Goal: Task Accomplishment & Management: Complete application form

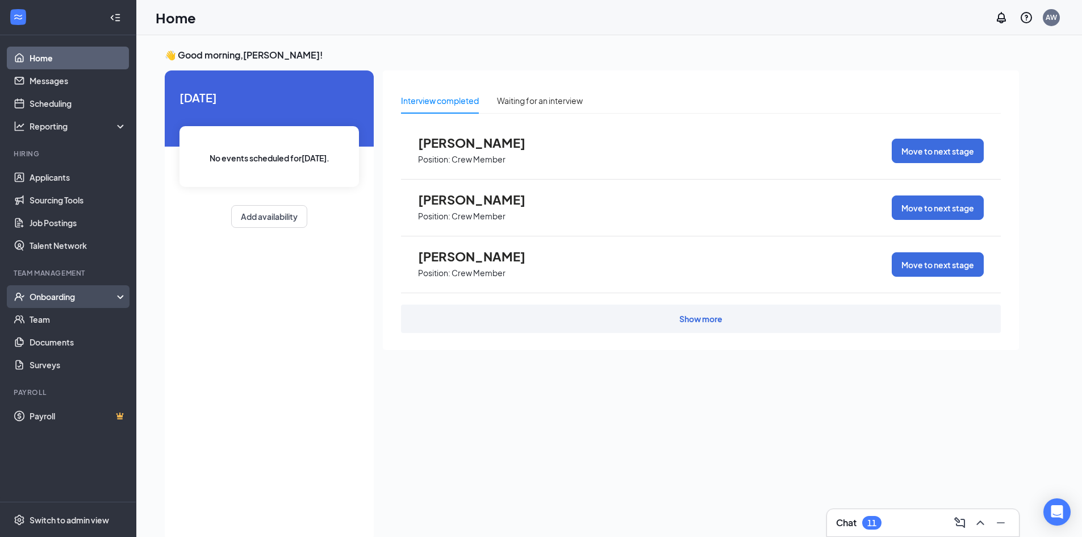
click at [73, 294] on div "Onboarding" at bounding box center [73, 296] width 87 height 11
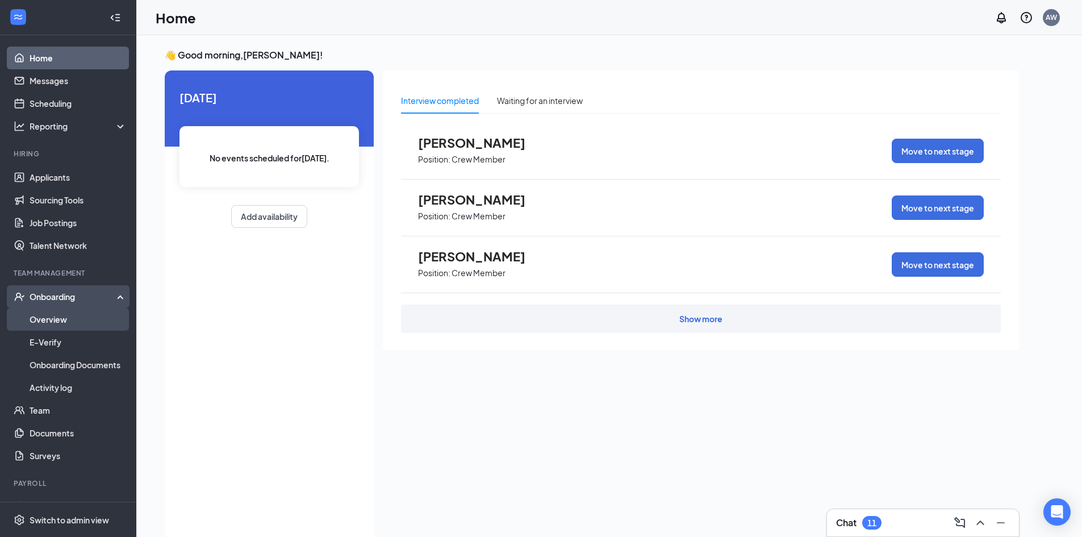
click at [68, 320] on link "Overview" at bounding box center [78, 319] width 97 height 23
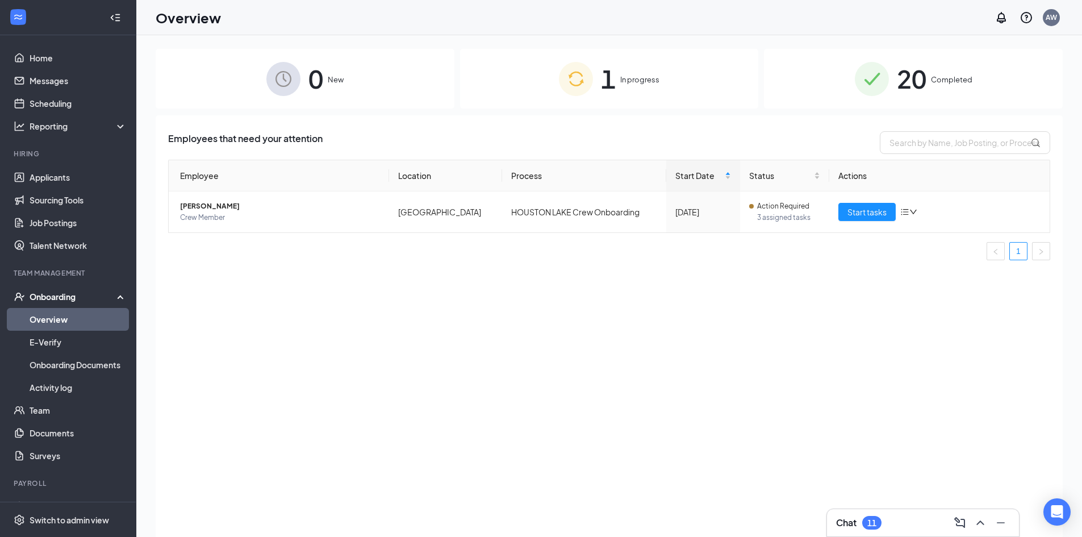
click at [561, 85] on img at bounding box center [576, 79] width 34 height 34
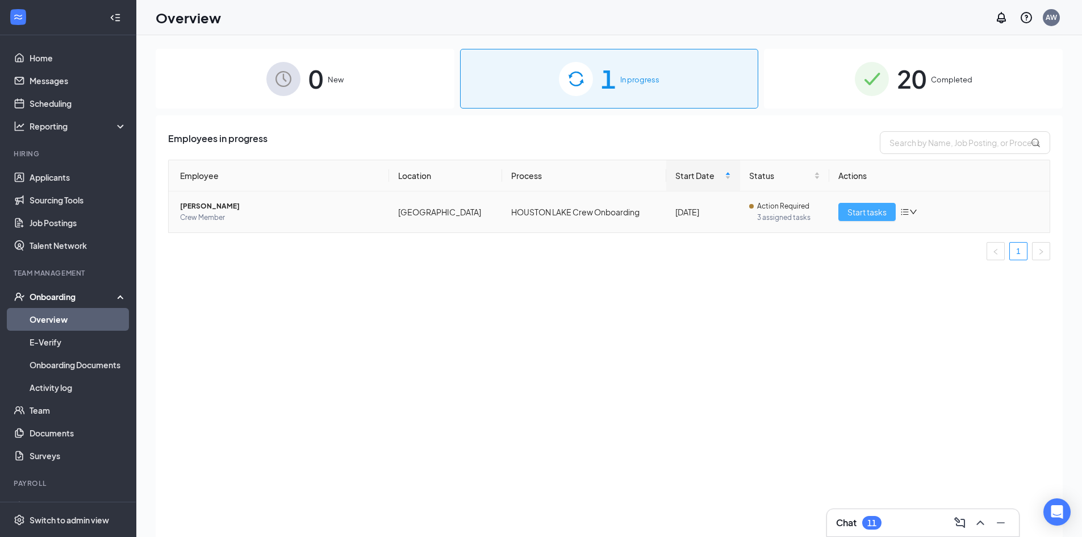
click at [875, 206] on span "Start tasks" at bounding box center [867, 212] width 39 height 12
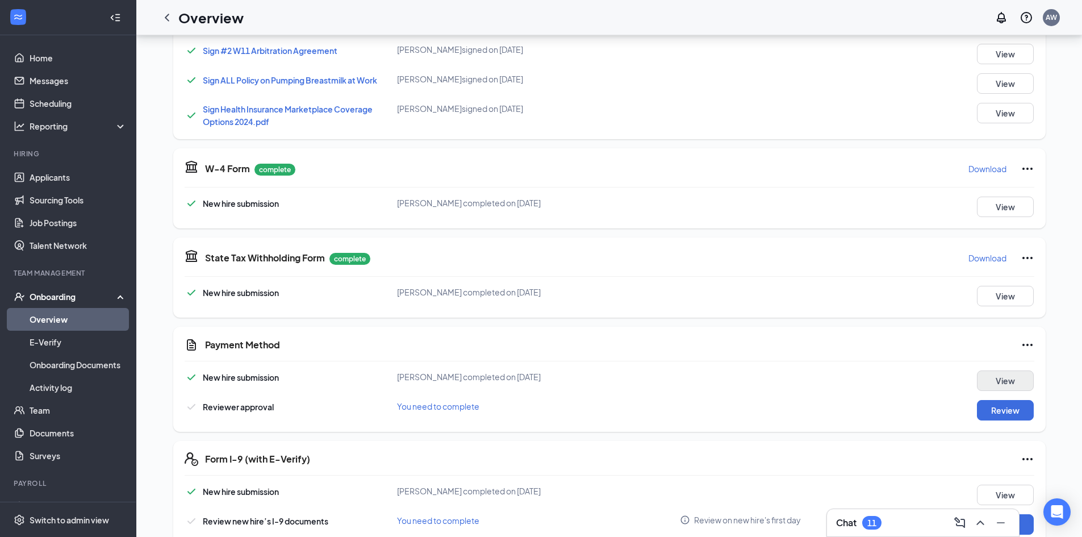
scroll to position [682, 0]
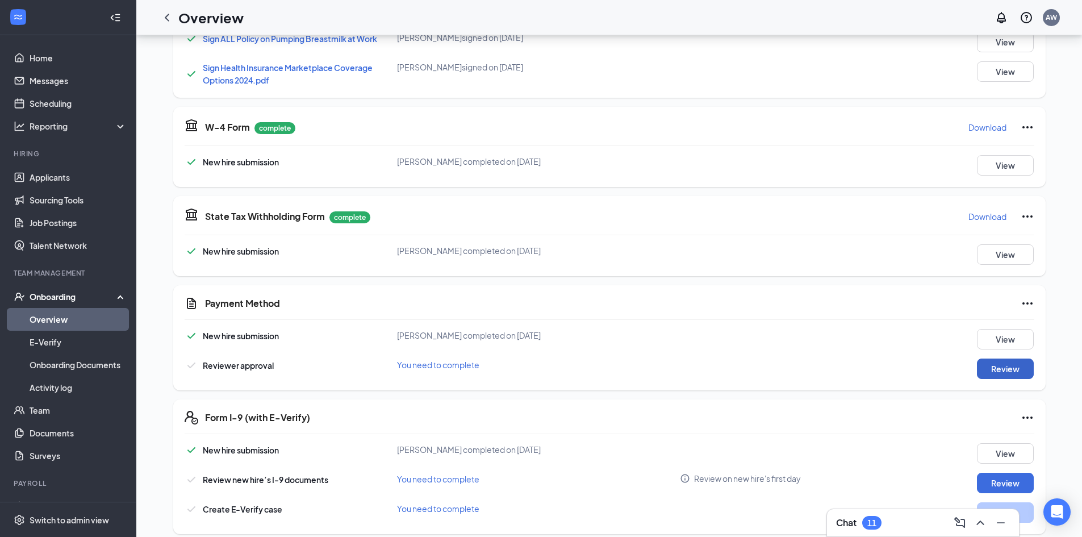
click at [1007, 369] on button "Review" at bounding box center [1005, 369] width 57 height 20
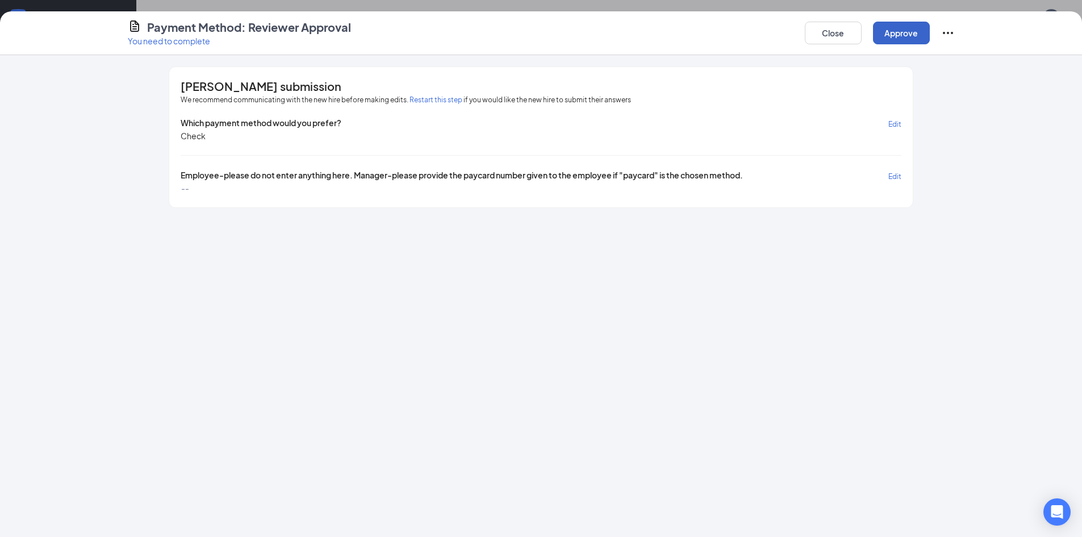
click at [905, 29] on button "Approve" at bounding box center [901, 33] width 57 height 23
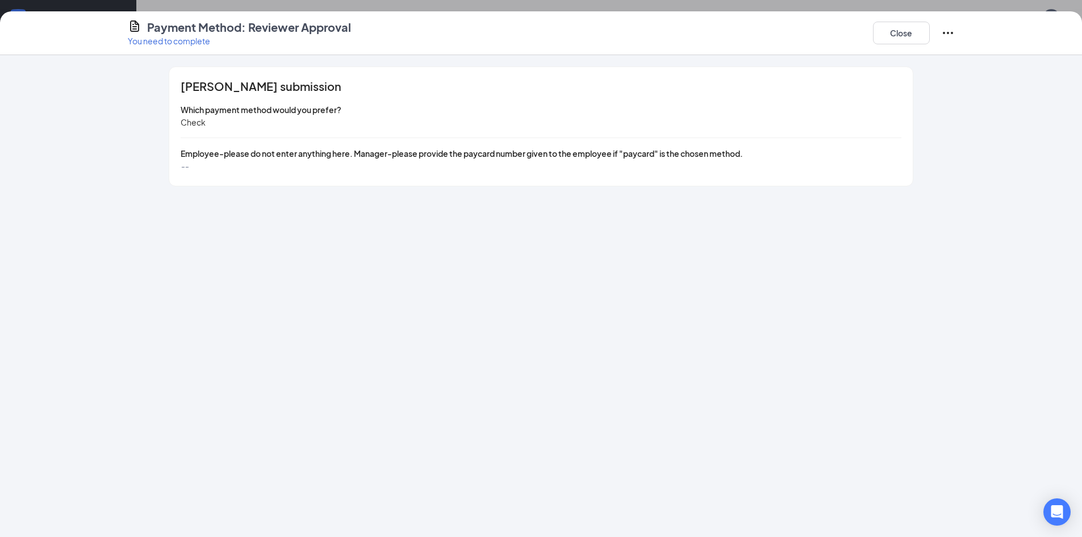
scroll to position [0, 0]
click at [901, 35] on button "Close" at bounding box center [901, 33] width 57 height 23
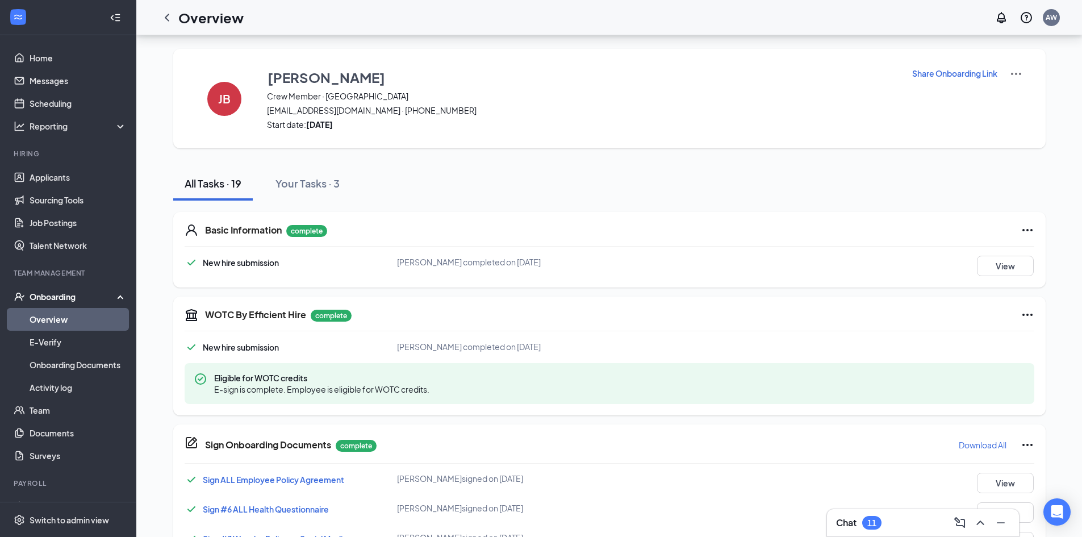
scroll to position [693, 0]
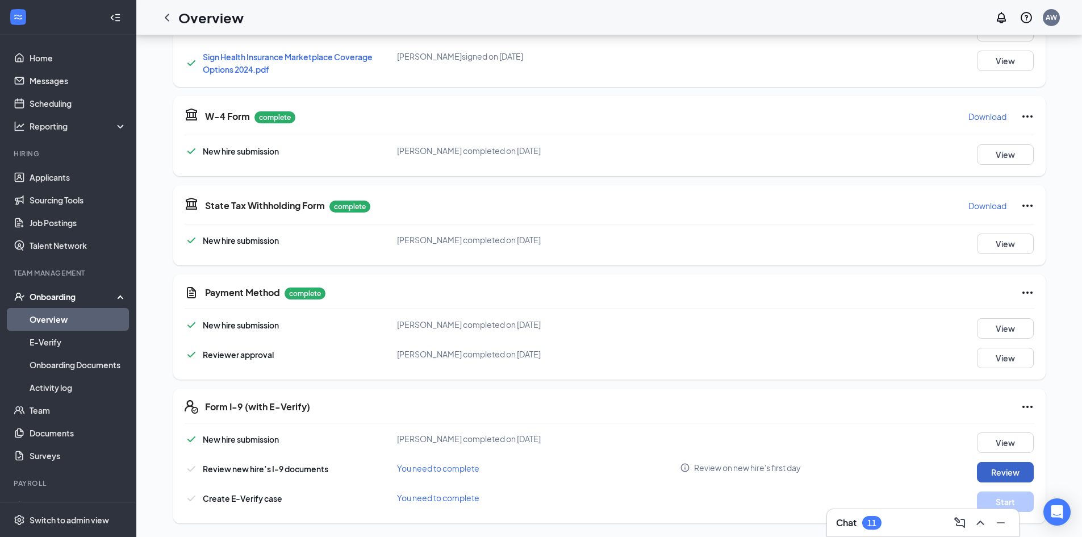
click at [1014, 476] on button "Review" at bounding box center [1005, 472] width 57 height 20
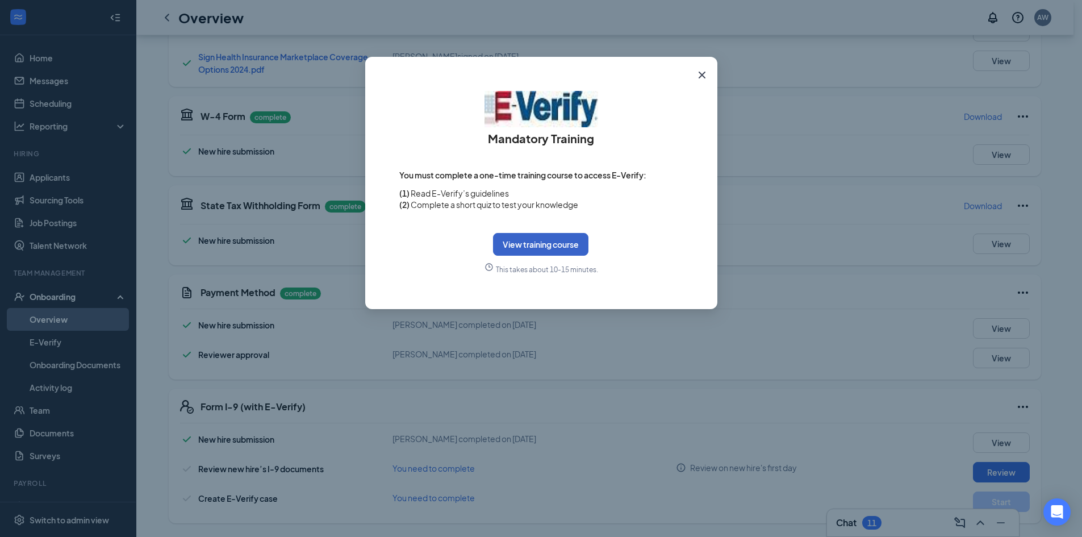
click at [543, 245] on button "View training course" at bounding box center [540, 244] width 95 height 23
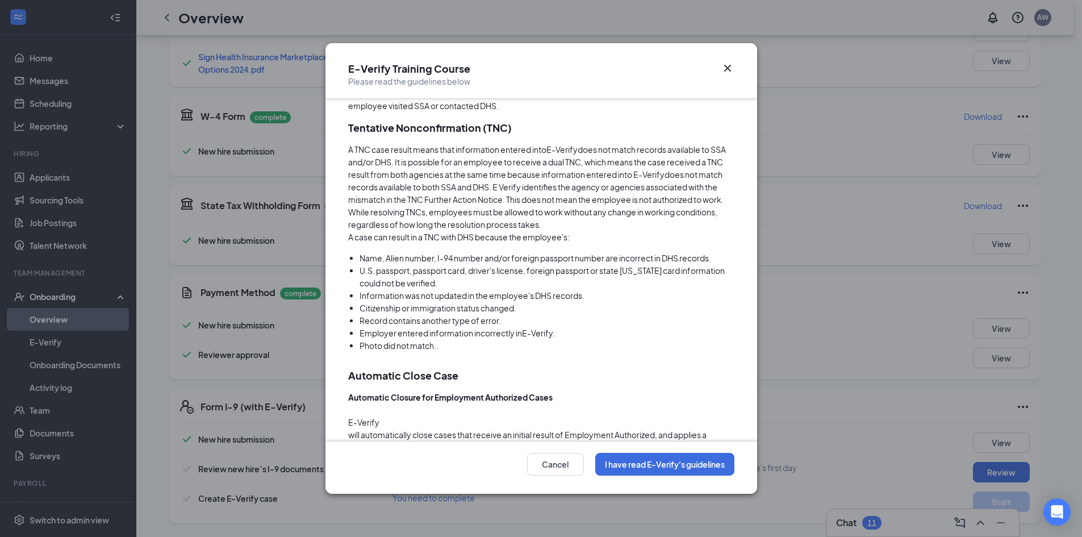
scroll to position [2997, 0]
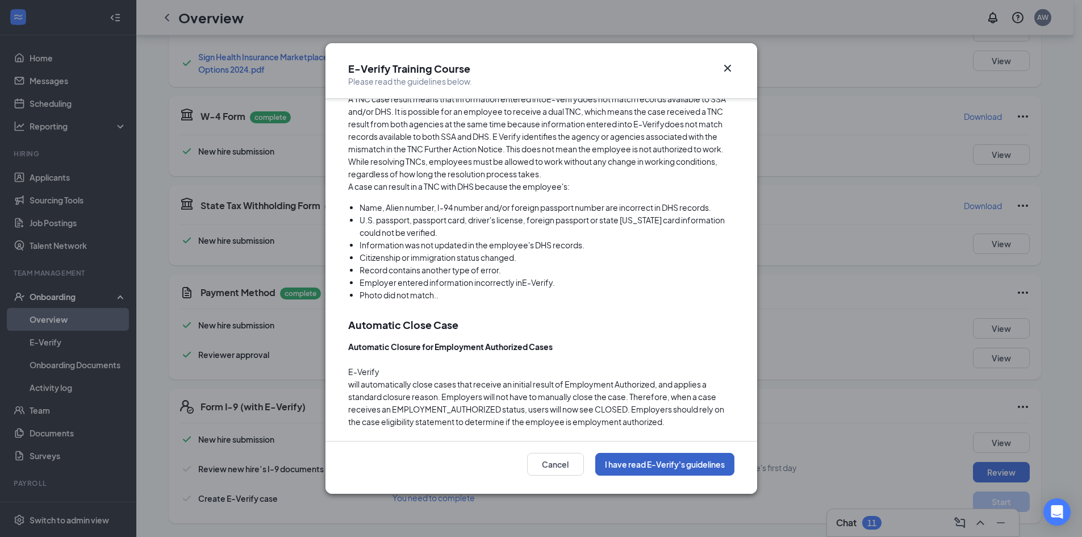
click at [643, 464] on button "I have read E-Verify's guidelines" at bounding box center [664, 464] width 139 height 23
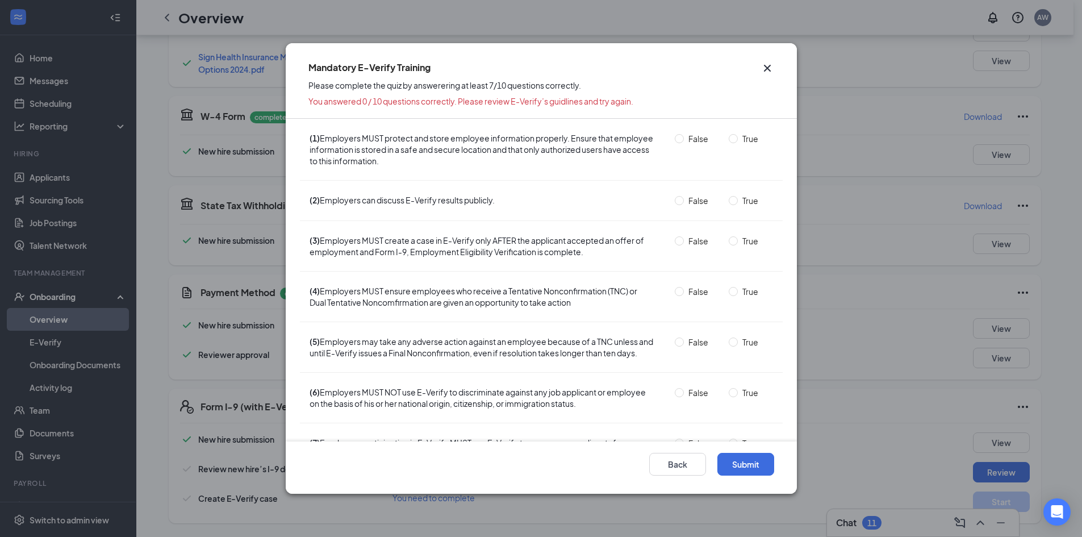
click at [738, 139] on span "True" at bounding box center [750, 138] width 25 height 12
click at [731, 139] on input "True" at bounding box center [733, 138] width 9 height 9
radio input "true"
click at [675, 202] on input "False" at bounding box center [679, 200] width 9 height 9
radio input "true"
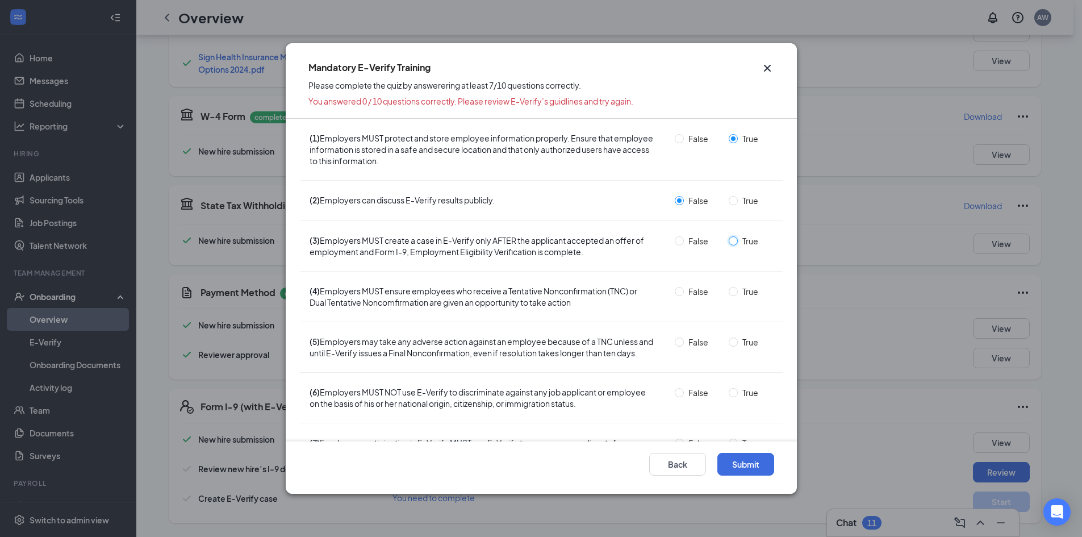
click at [729, 241] on input "True" at bounding box center [733, 240] width 9 height 9
radio input "true"
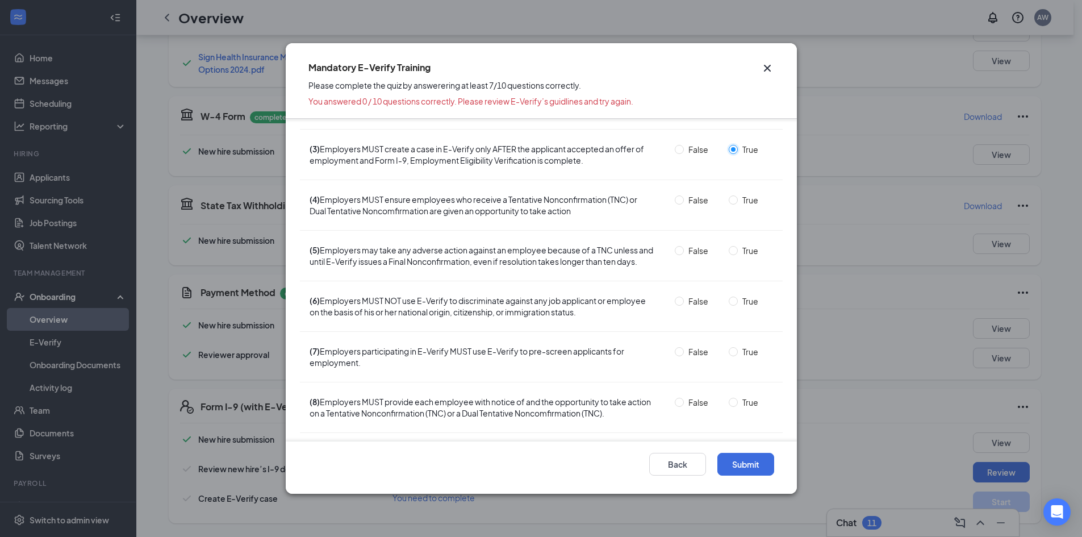
scroll to position [114, 0]
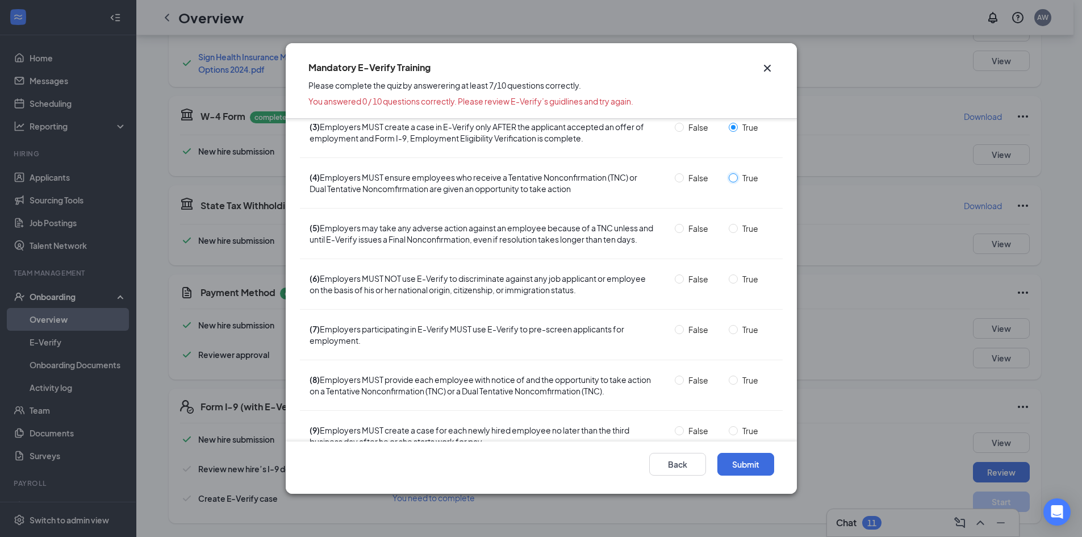
click at [729, 178] on input "True" at bounding box center [733, 177] width 9 height 9
radio input "true"
click at [729, 230] on input "True" at bounding box center [733, 228] width 9 height 9
radio input "true"
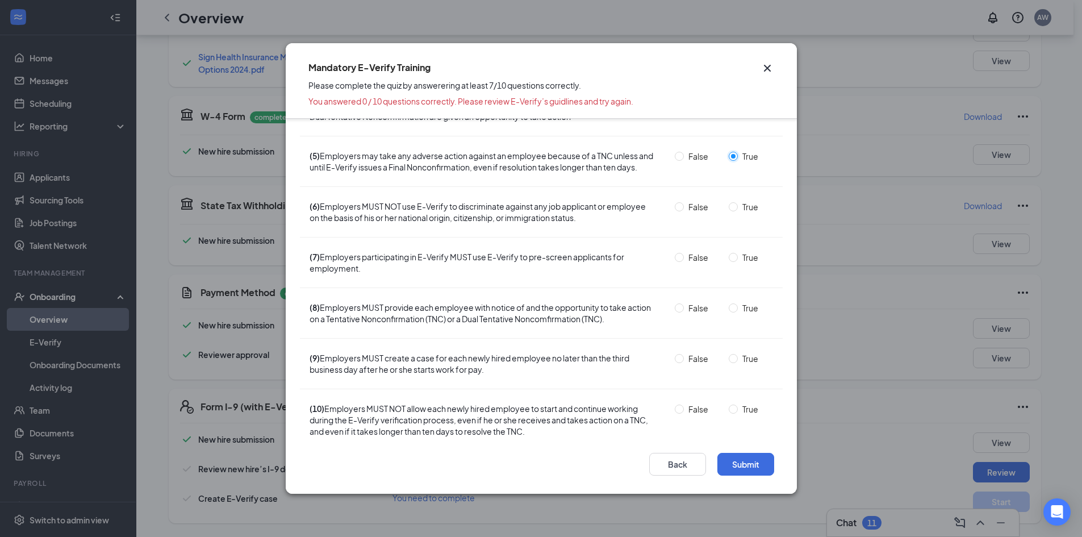
scroll to position [206, 0]
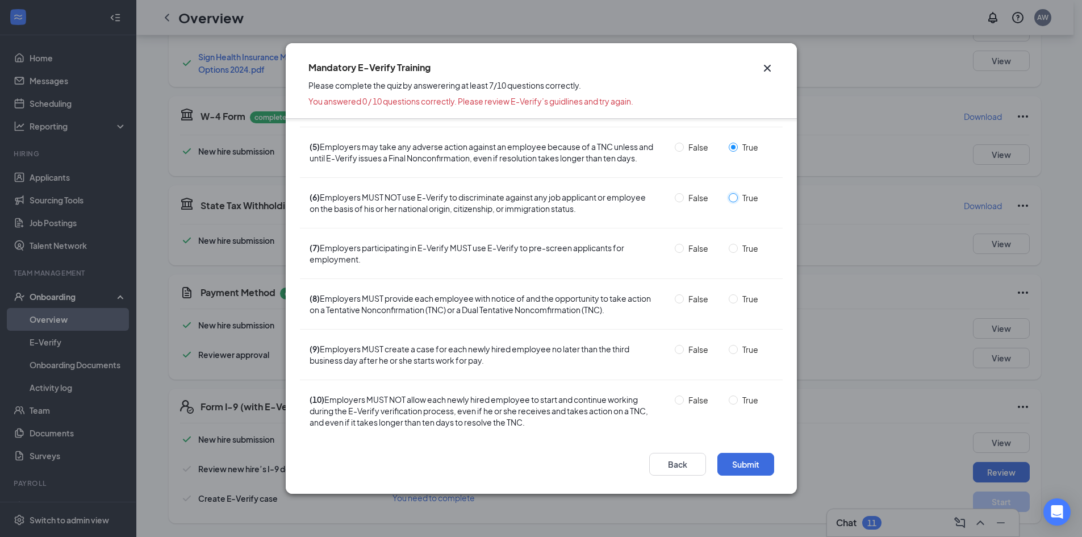
click at [729, 197] on input "True" at bounding box center [733, 197] width 9 height 9
radio input "true"
click at [729, 195] on input "True" at bounding box center [733, 197] width 9 height 9
click at [729, 248] on input "True" at bounding box center [733, 248] width 9 height 9
radio input "true"
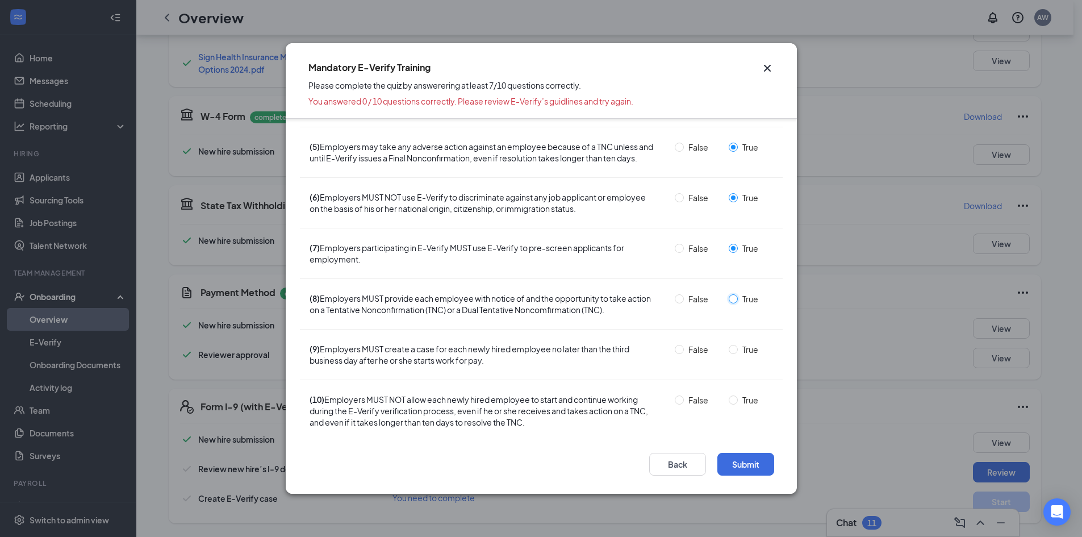
click at [729, 296] on input "True" at bounding box center [733, 298] width 9 height 9
radio input "true"
click at [729, 351] on input "True" at bounding box center [733, 349] width 9 height 9
radio input "true"
click at [729, 402] on input "True" at bounding box center [733, 399] width 9 height 9
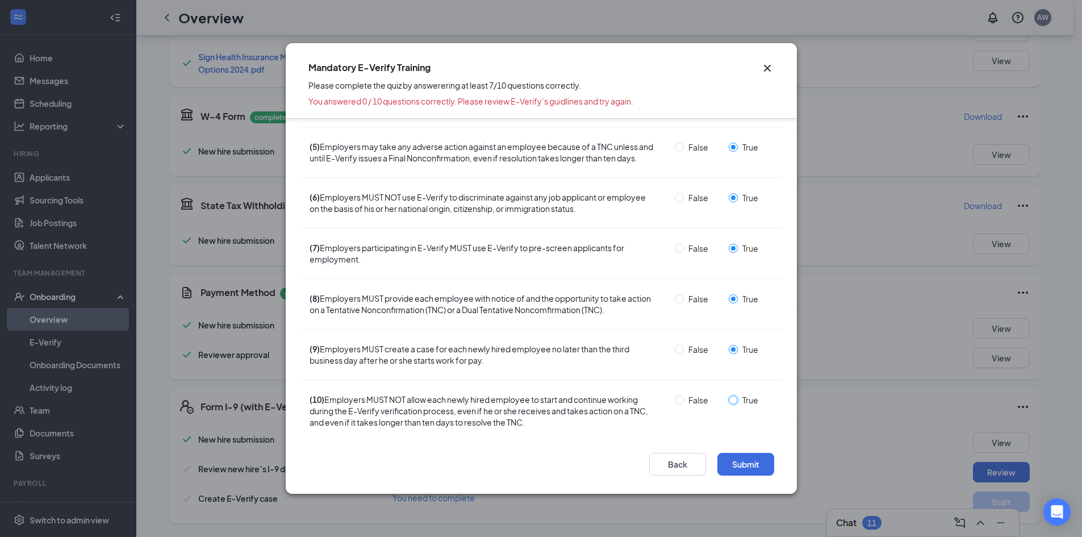
radio input "true"
click at [736, 462] on button "Submit" at bounding box center [746, 464] width 57 height 23
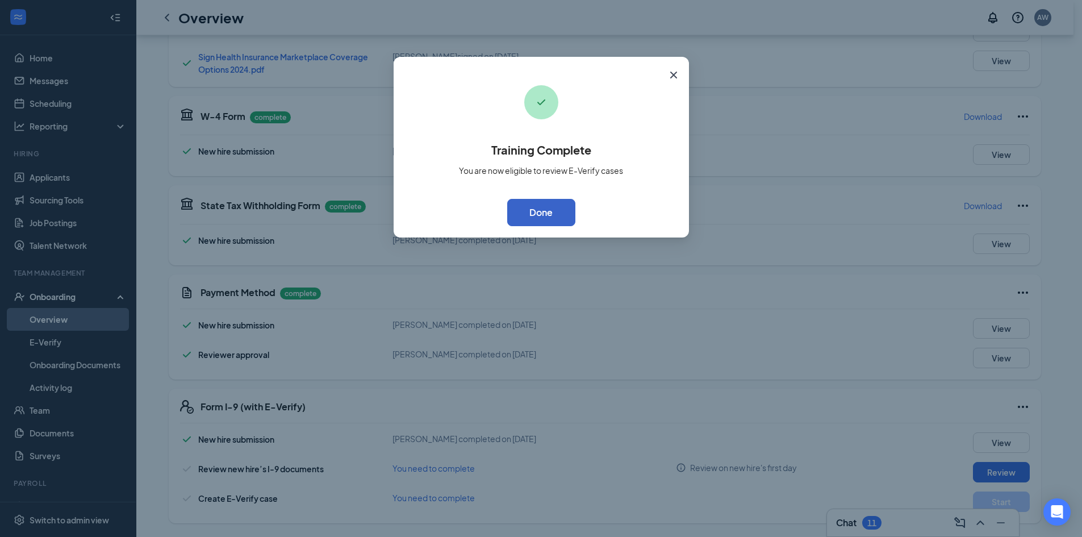
click at [550, 213] on button "Done" at bounding box center [541, 212] width 68 height 27
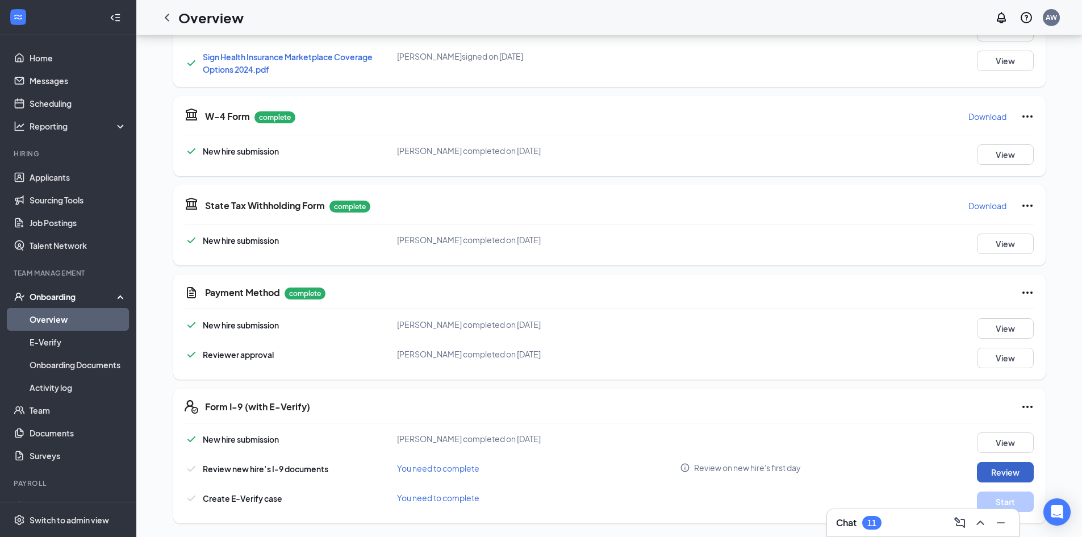
click at [1008, 474] on button "Review" at bounding box center [1005, 472] width 57 height 20
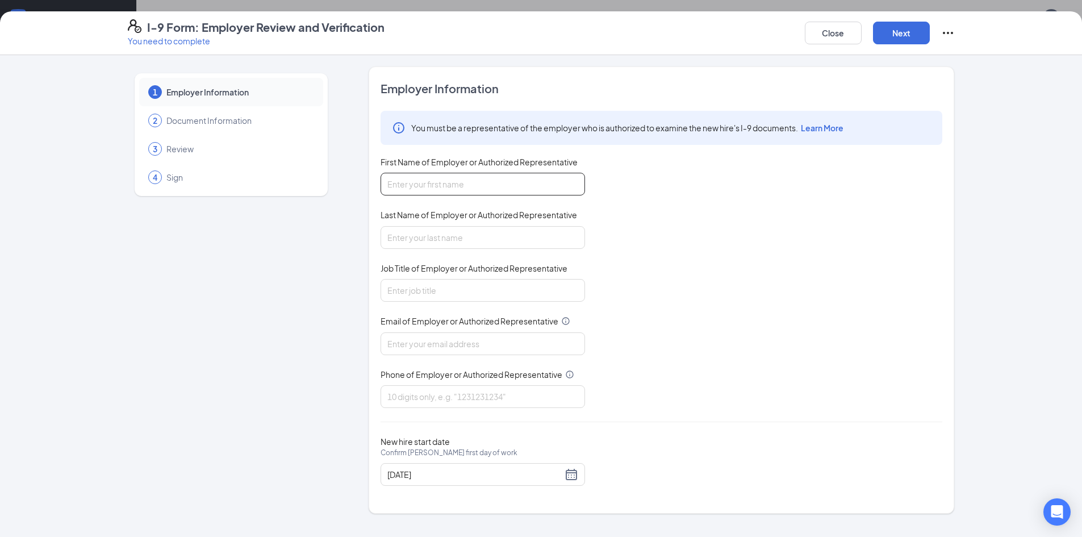
click at [453, 187] on input "First Name of Employer or Authorized Representative" at bounding box center [483, 184] width 205 height 23
type input "[PERSON_NAME]"
type input "General Manager"
type input "[EMAIL_ADDRESS][DOMAIN_NAME]"
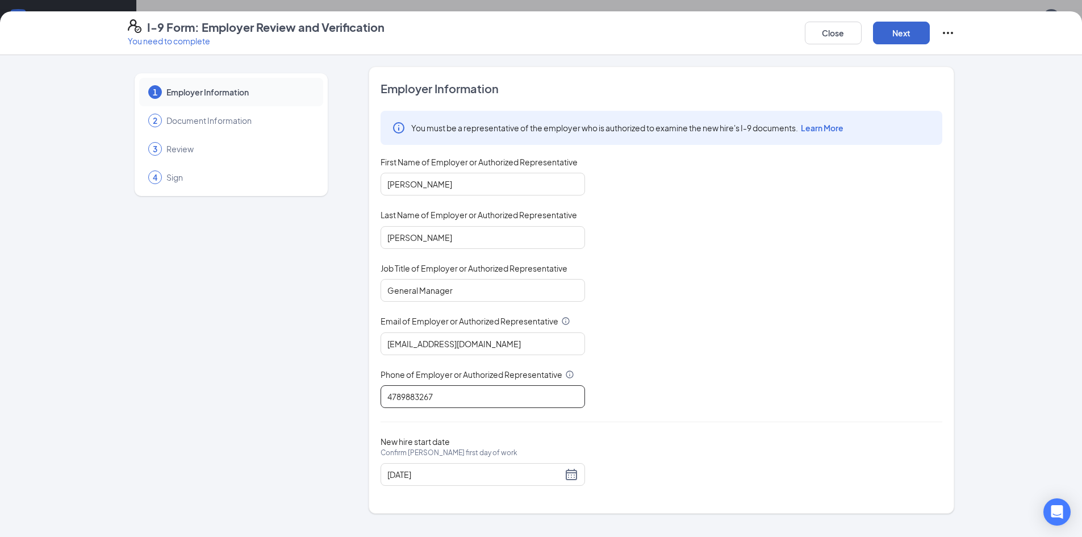
type input "4789883267"
click at [893, 38] on button "Next" at bounding box center [901, 33] width 57 height 23
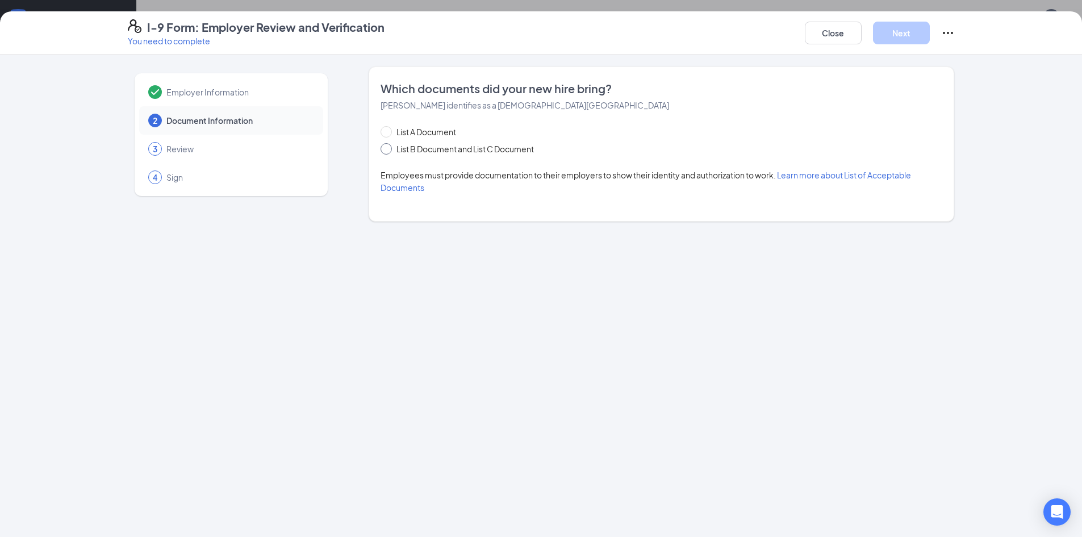
click at [390, 149] on span at bounding box center [386, 148] width 11 height 11
click at [389, 149] on input "List B Document and List C Document" at bounding box center [385, 147] width 8 height 8
radio input "true"
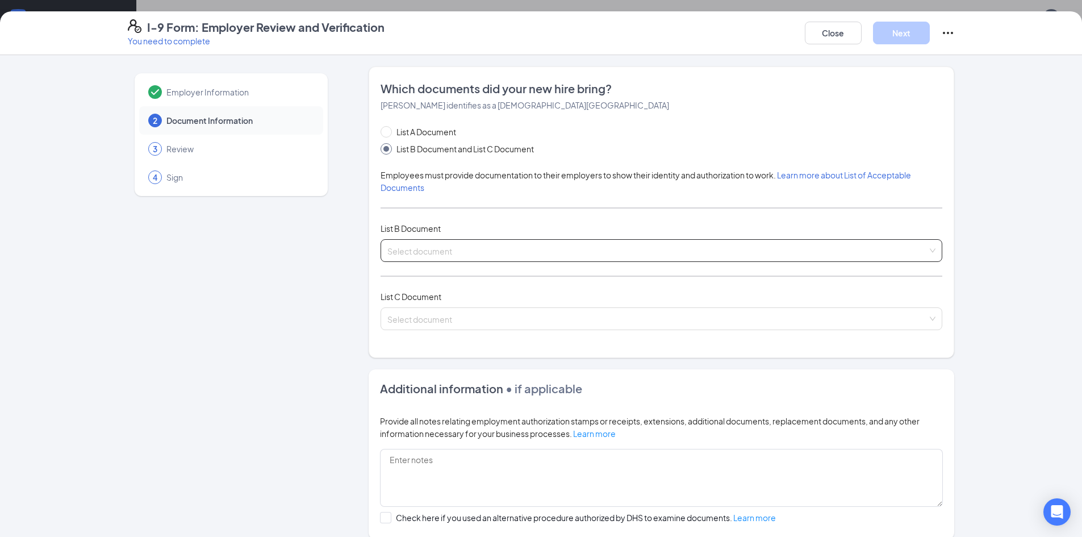
click at [456, 259] on span at bounding box center [657, 251] width 540 height 22
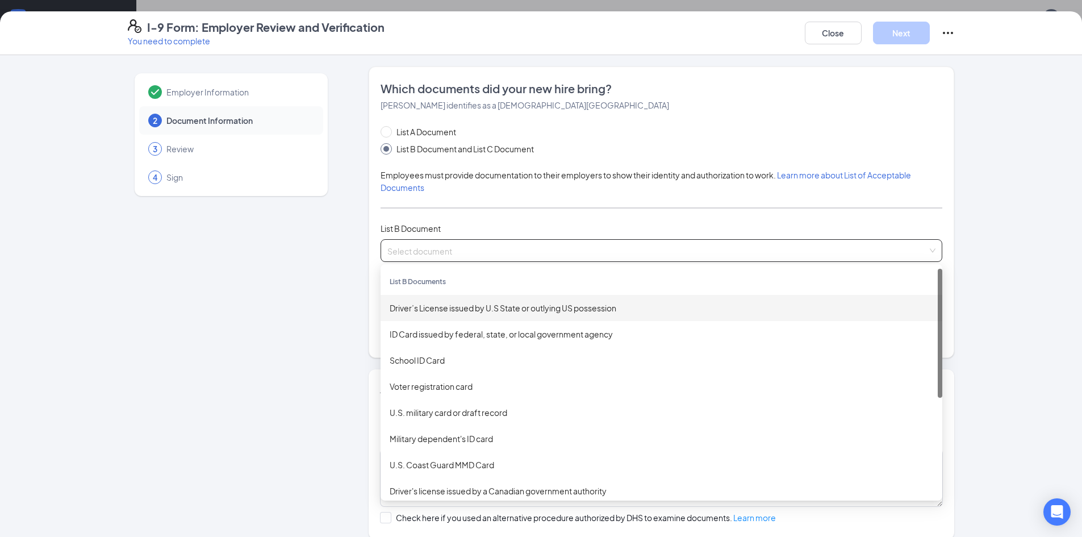
click at [470, 314] on div "Driver’s License issued by U.S State or outlying US possession" at bounding box center [662, 308] width 562 height 26
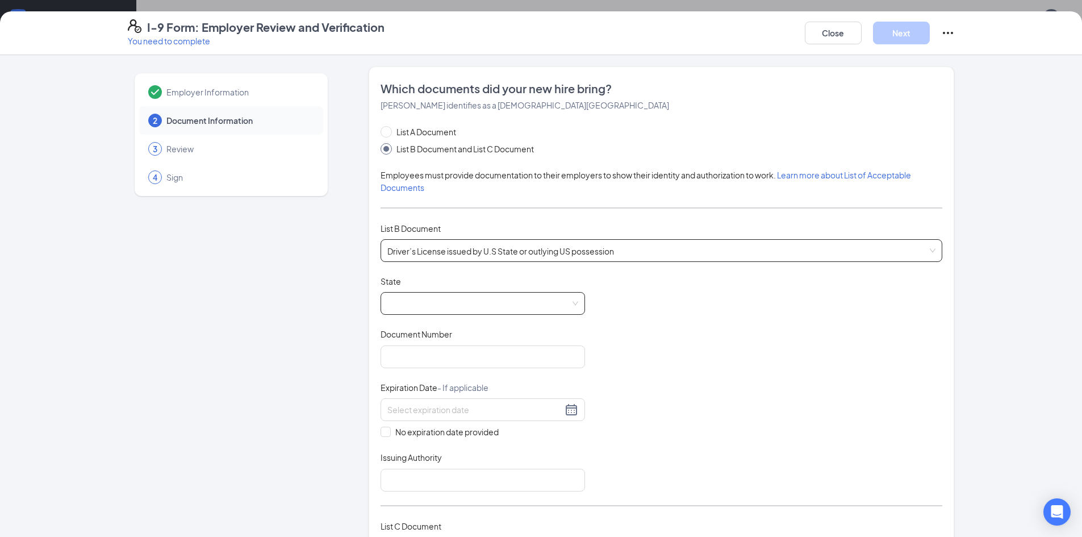
click at [509, 308] on span at bounding box center [482, 304] width 191 height 22
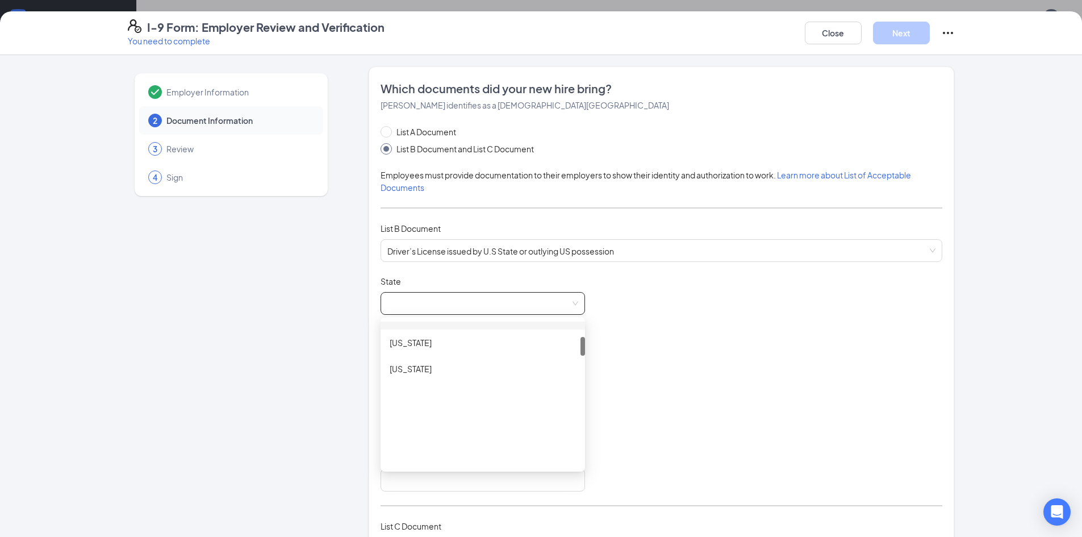
scroll to position [284, 0]
click at [426, 337] on div "[US_STATE]" at bounding box center [483, 338] width 186 height 12
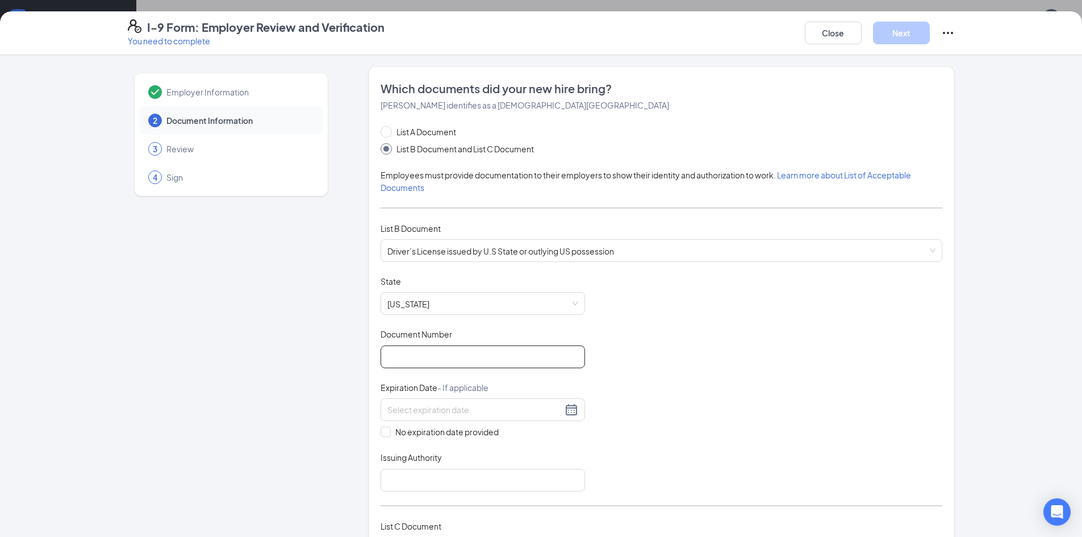
click at [432, 359] on input "Document Number" at bounding box center [483, 356] width 205 height 23
type input "051601675"
click at [429, 402] on div at bounding box center [483, 409] width 205 height 23
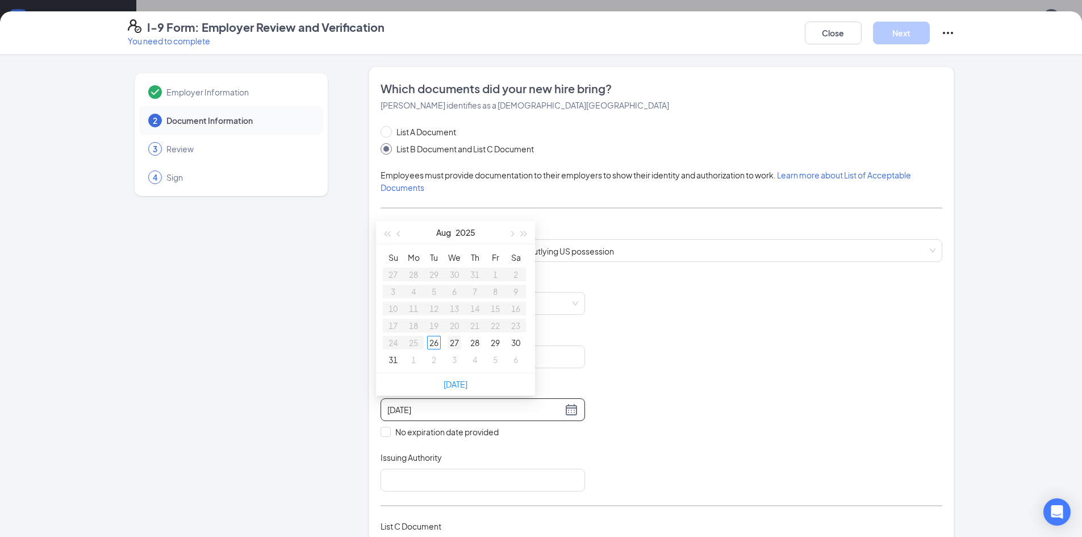
type input "[DATE]"
type input "0"
type input "[DATE]"
click at [530, 479] on input "Issuing Authority" at bounding box center [483, 480] width 205 height 23
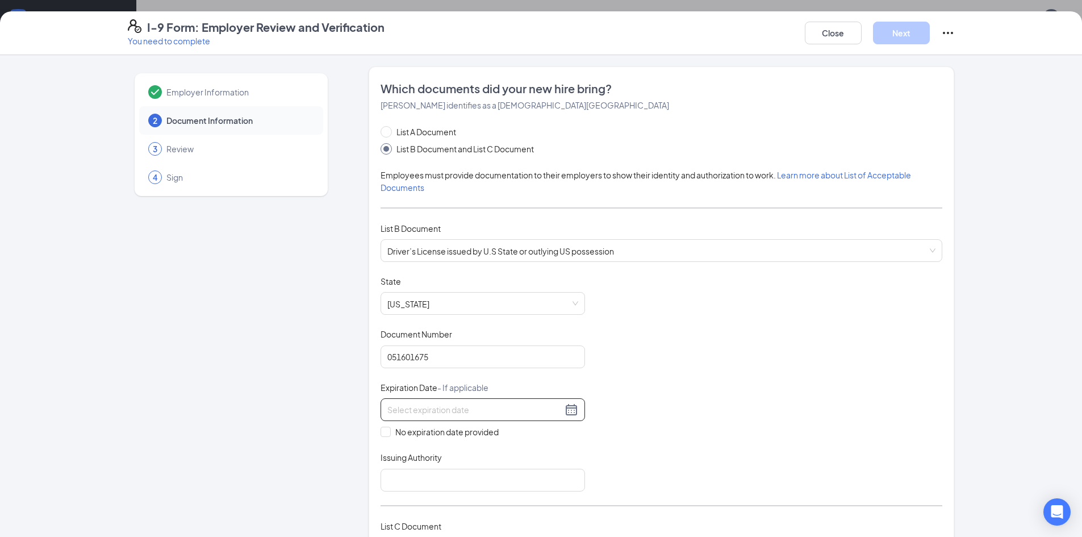
drag, startPoint x: 418, startPoint y: 398, endPoint x: 412, endPoint y: 407, distance: 11.2
click at [416, 401] on div "Expiration Date - If applicable No expiration date provided" at bounding box center [483, 410] width 205 height 56
click at [411, 409] on input at bounding box center [474, 409] width 175 height 12
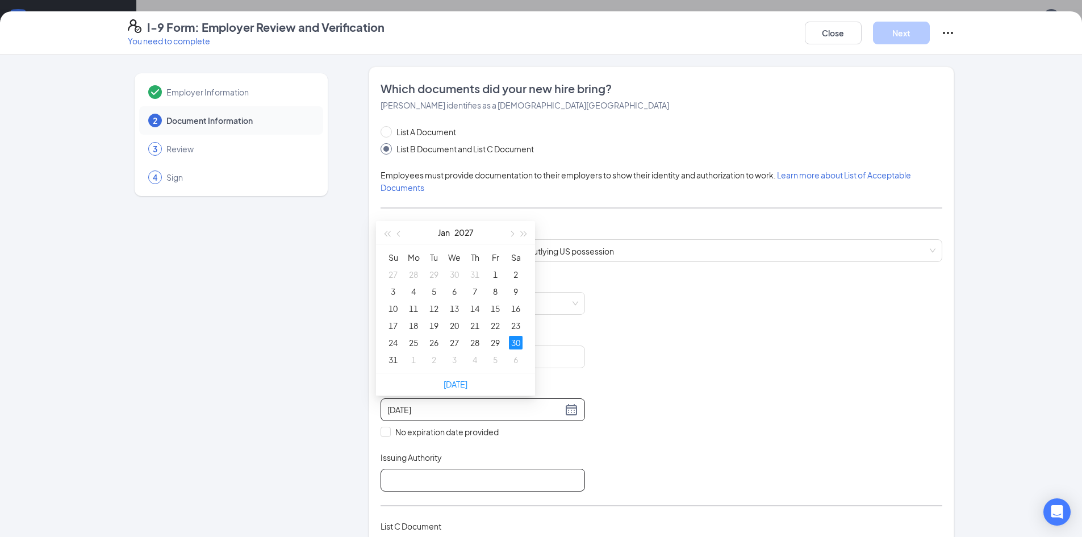
type input "[DATE]"
click at [482, 481] on input "Issuing Authority" at bounding box center [483, 480] width 205 height 23
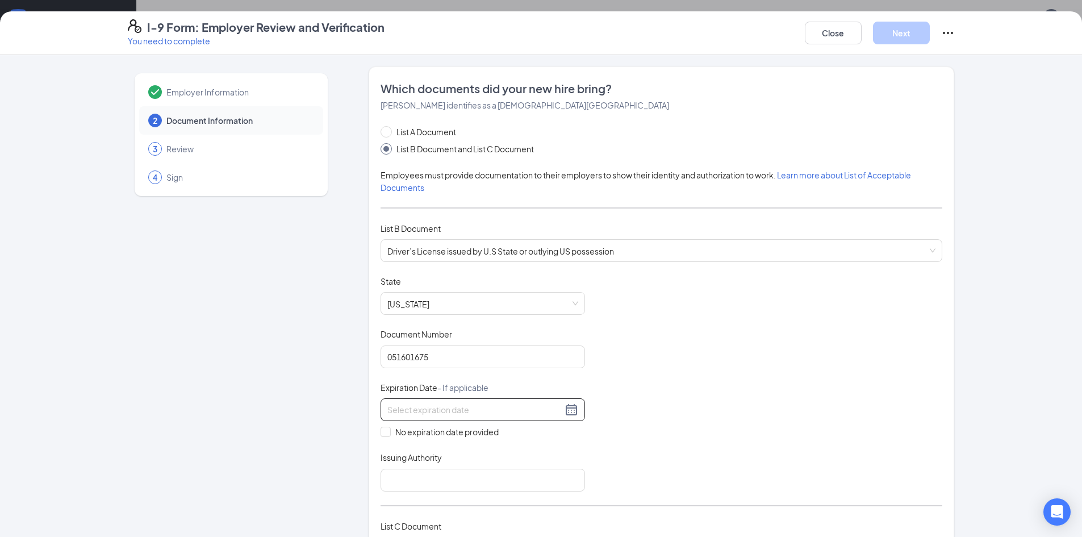
click at [565, 406] on div at bounding box center [482, 410] width 191 height 14
type input "[DATE]"
click at [512, 344] on div "30" at bounding box center [516, 343] width 14 height 14
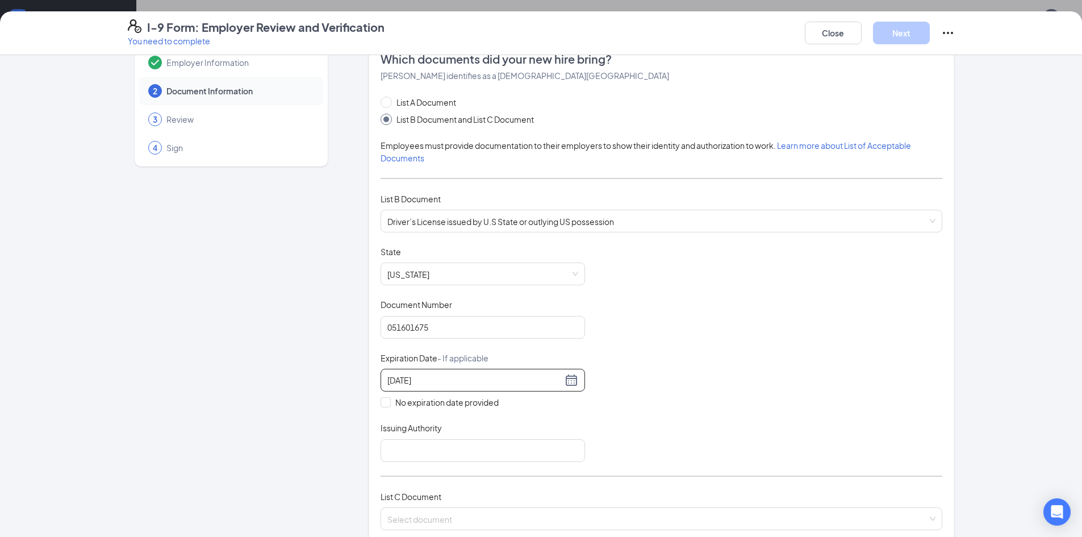
scroll to position [114, 0]
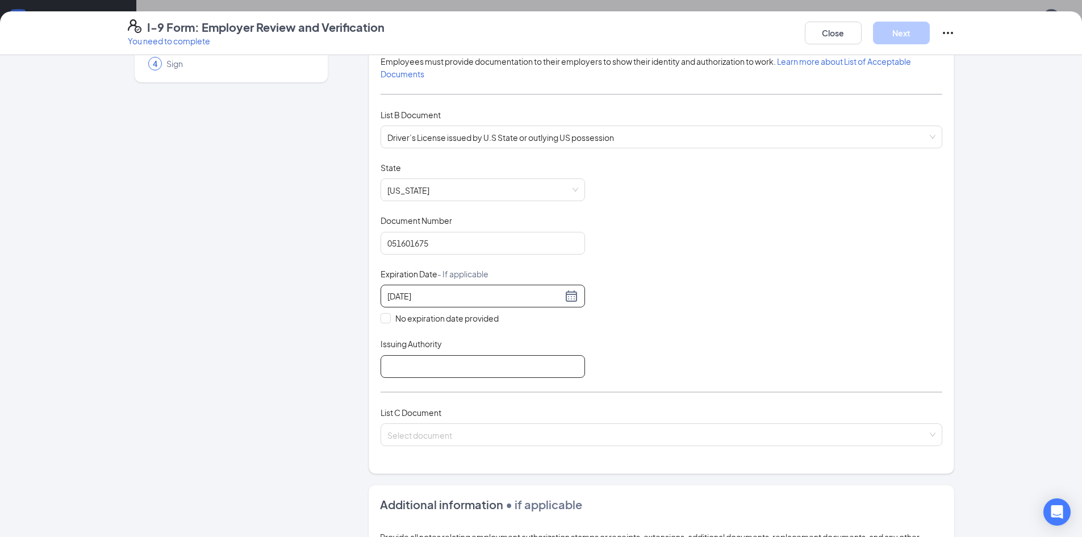
click at [478, 365] on input "Issuing Authority" at bounding box center [483, 366] width 205 height 23
type input "GA"
click at [494, 440] on input "search" at bounding box center [657, 432] width 540 height 17
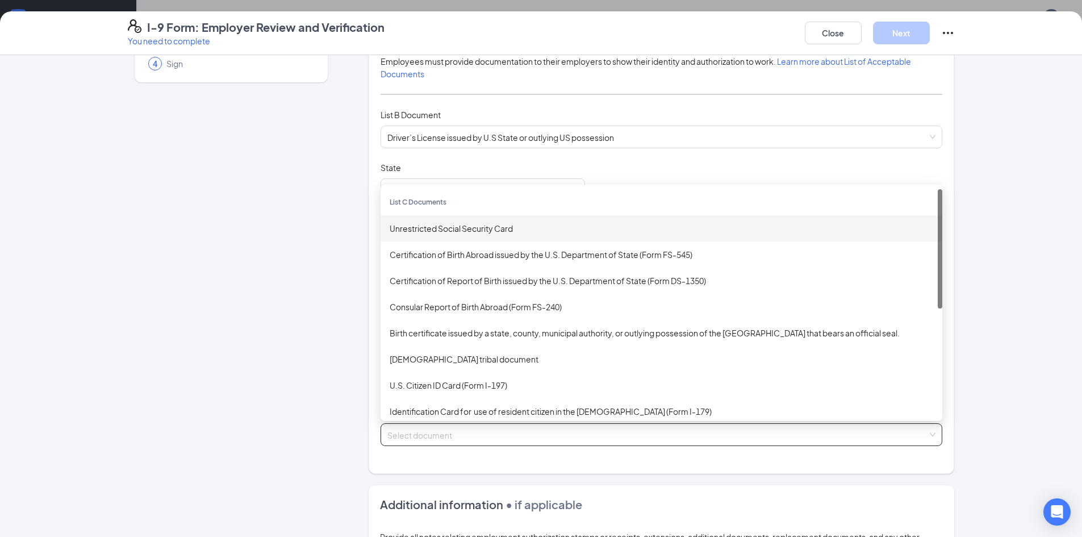
click at [460, 229] on div "Unrestricted Social Security Card" at bounding box center [662, 228] width 544 height 12
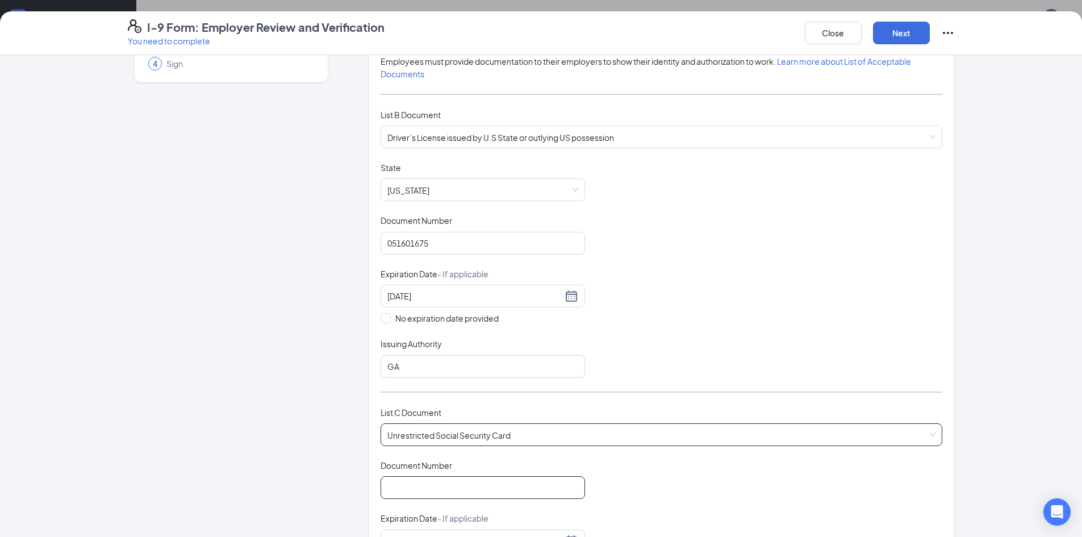
click at [470, 482] on input "Document Number" at bounding box center [483, 487] width 205 height 23
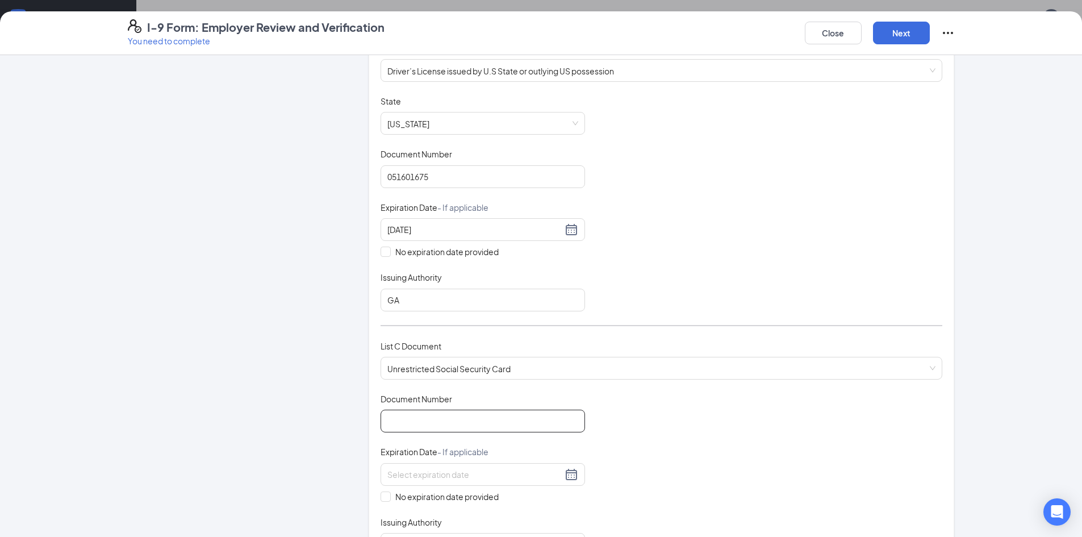
scroll to position [284, 0]
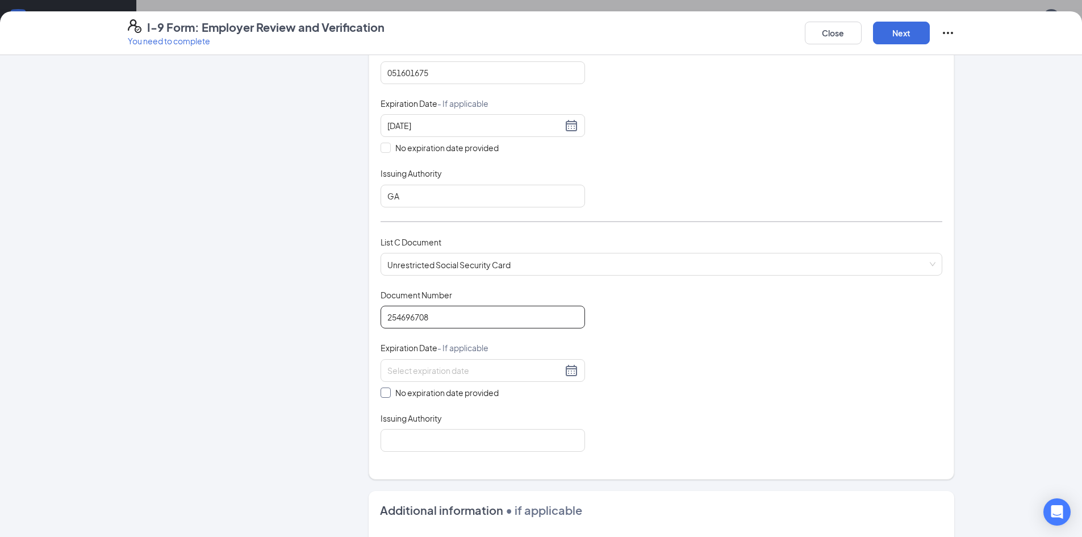
type input "254696708"
click at [381, 391] on input "No expiration date provided" at bounding box center [385, 391] width 8 height 8
checkbox input "true"
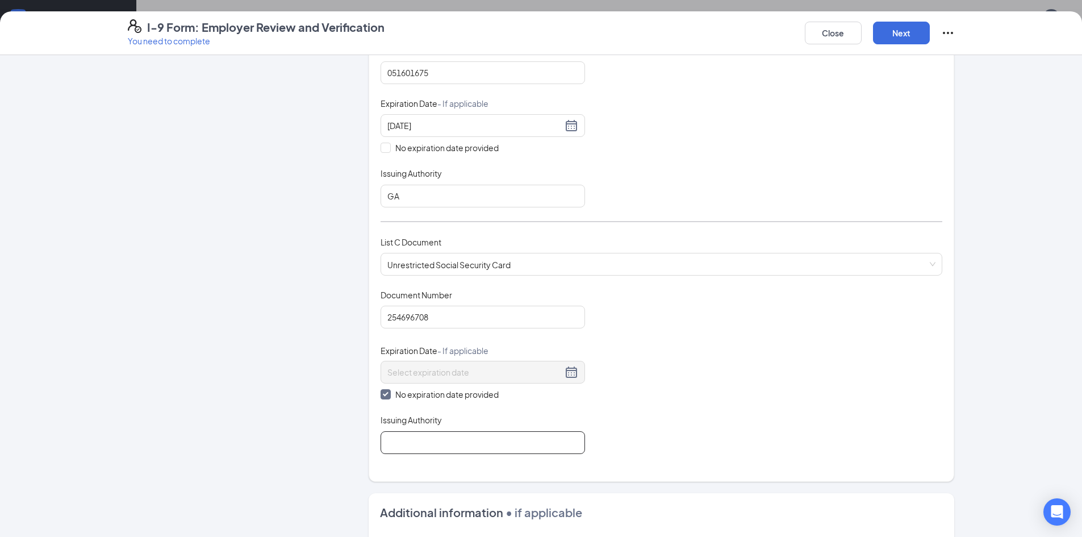
click at [434, 444] on input "Issuing Authority" at bounding box center [483, 442] width 205 height 23
type input "Social Security Administration"
click at [689, 388] on div "Document Title Unrestricted Social Security Card Document Number 254696708 Expi…" at bounding box center [662, 371] width 562 height 165
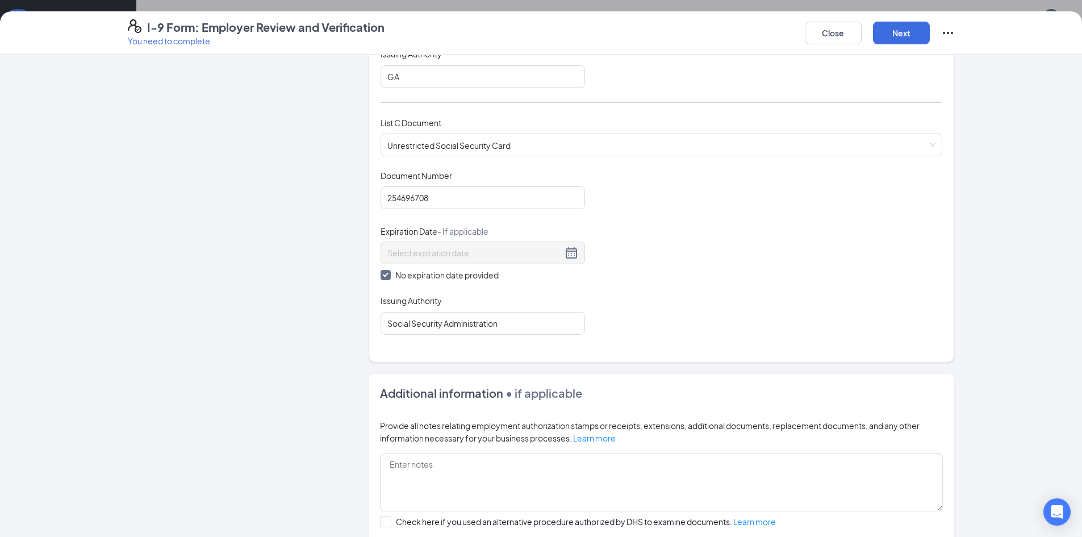
scroll to position [530, 0]
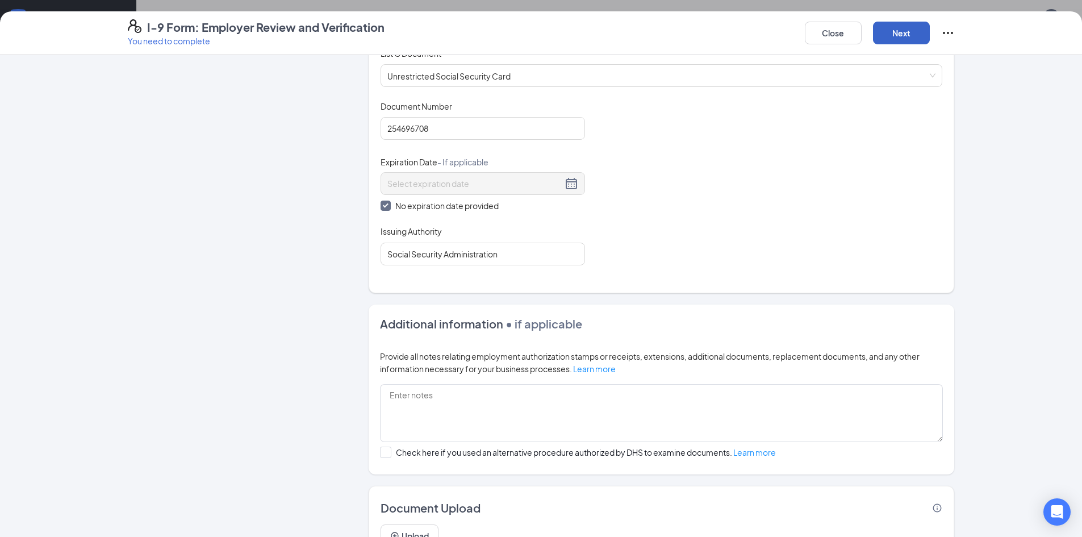
click at [913, 33] on button "Next" at bounding box center [901, 33] width 57 height 23
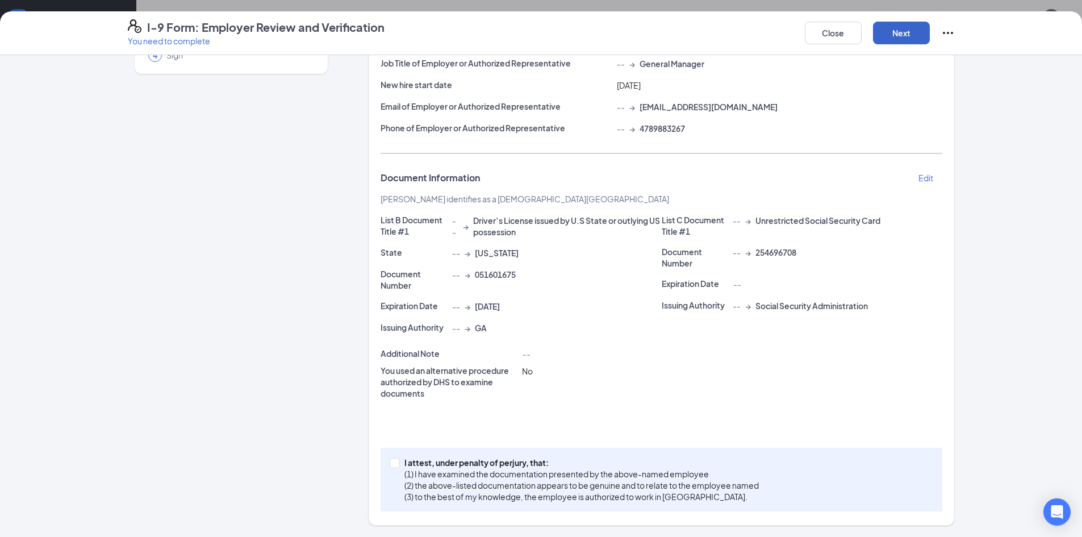
scroll to position [122, 0]
click at [391, 465] on input "I attest, under penalty of [PERSON_NAME], that: (1) I have examined the documen…" at bounding box center [394, 462] width 8 height 8
checkbox input "true"
click at [907, 30] on button "Next" at bounding box center [901, 33] width 57 height 23
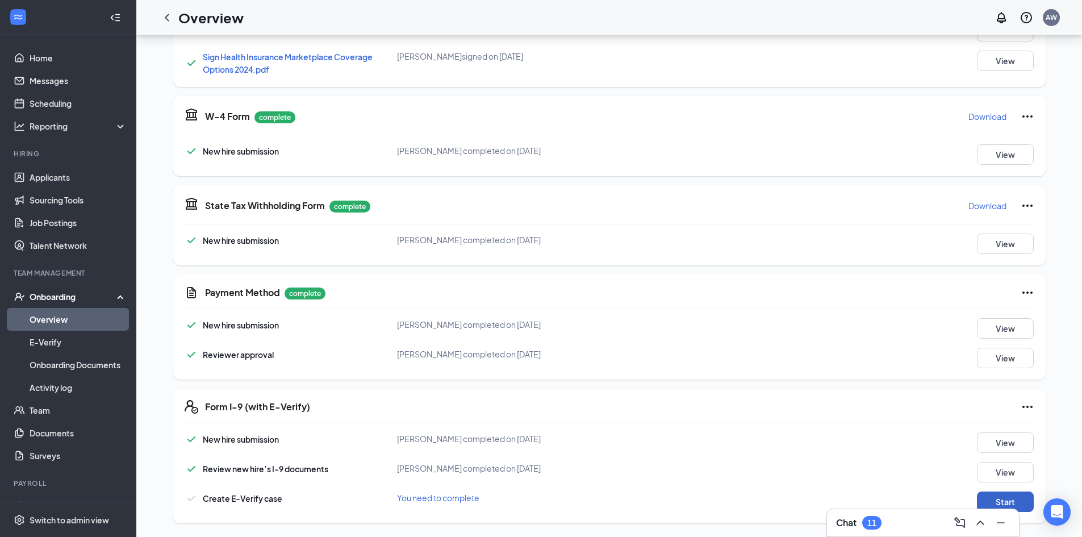
click at [1010, 499] on button "Start" at bounding box center [1005, 501] width 57 height 20
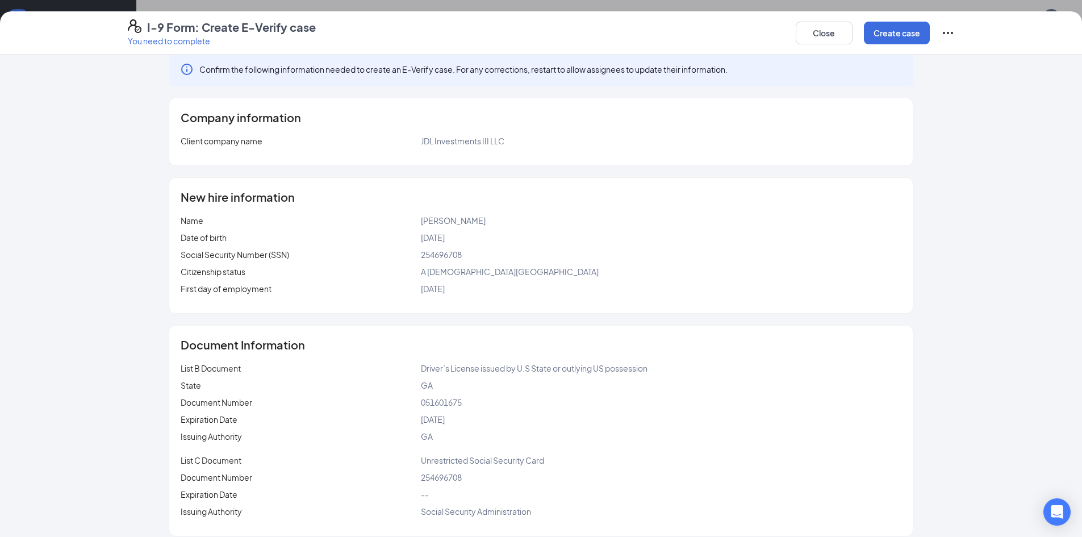
scroll to position [25, 0]
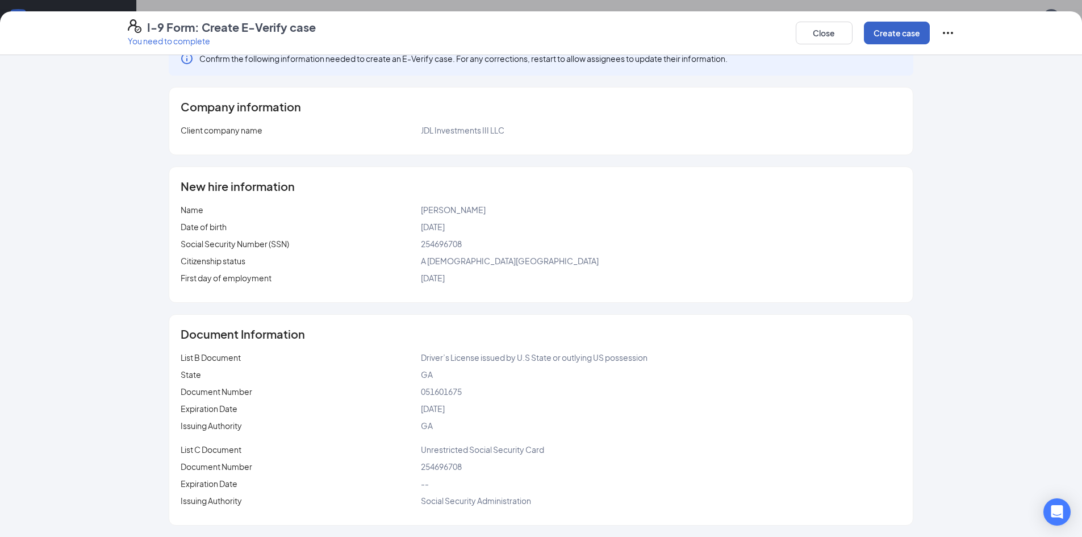
click at [884, 35] on button "Create case" at bounding box center [897, 33] width 66 height 23
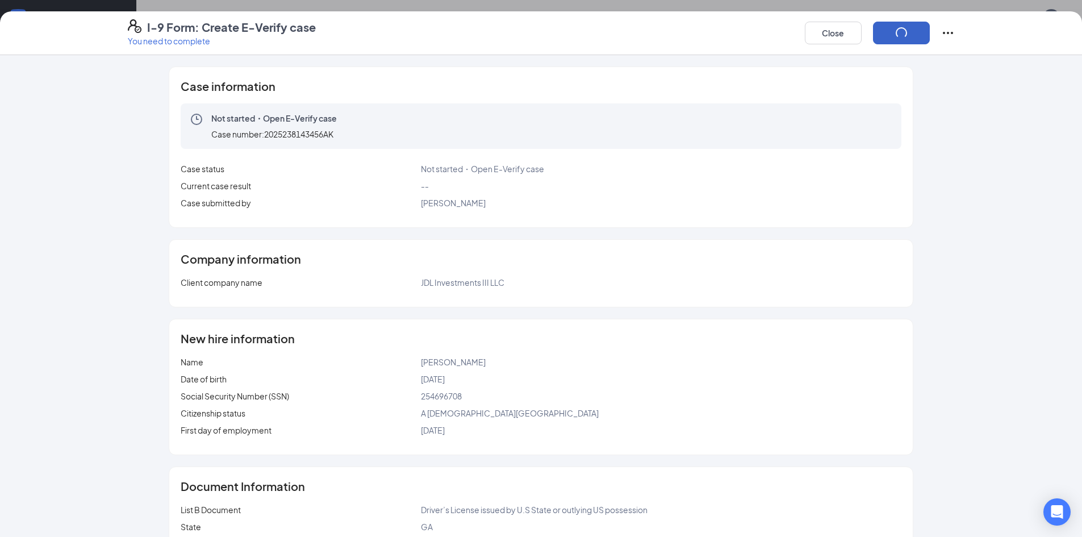
scroll to position [0, 0]
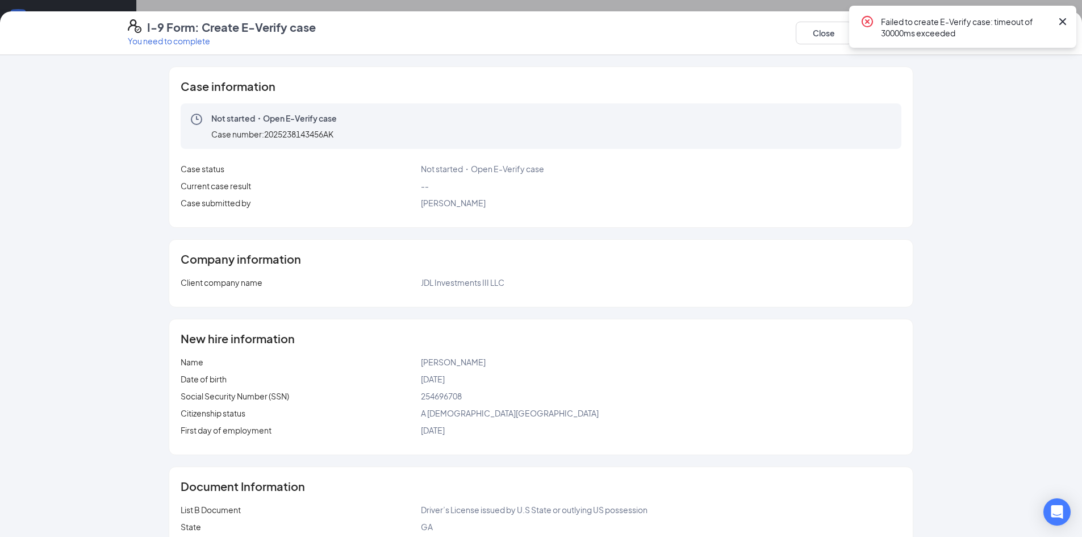
click at [1066, 21] on icon "Cross" at bounding box center [1063, 22] width 14 height 14
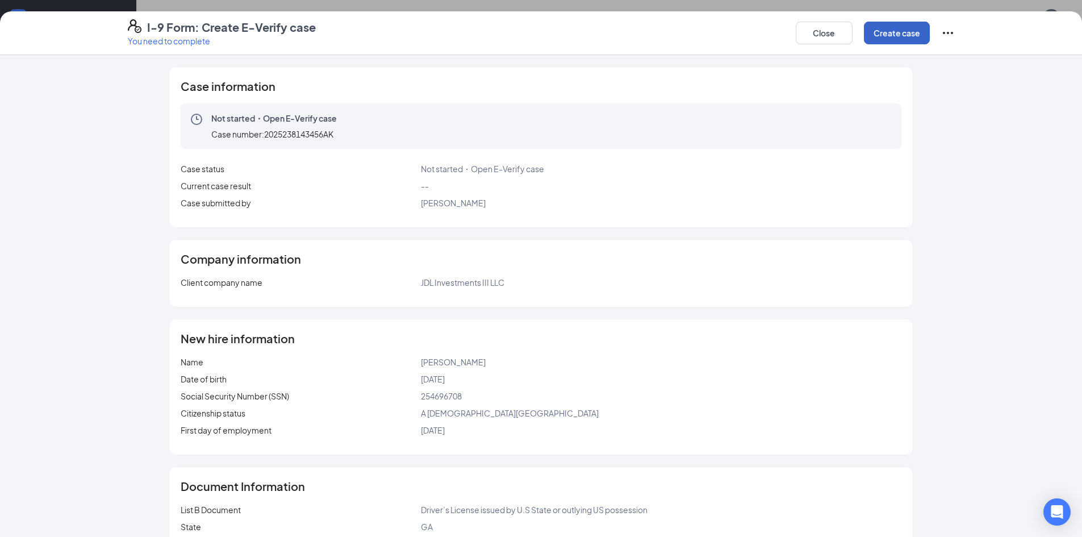
click at [885, 30] on button "Create case" at bounding box center [897, 33] width 66 height 23
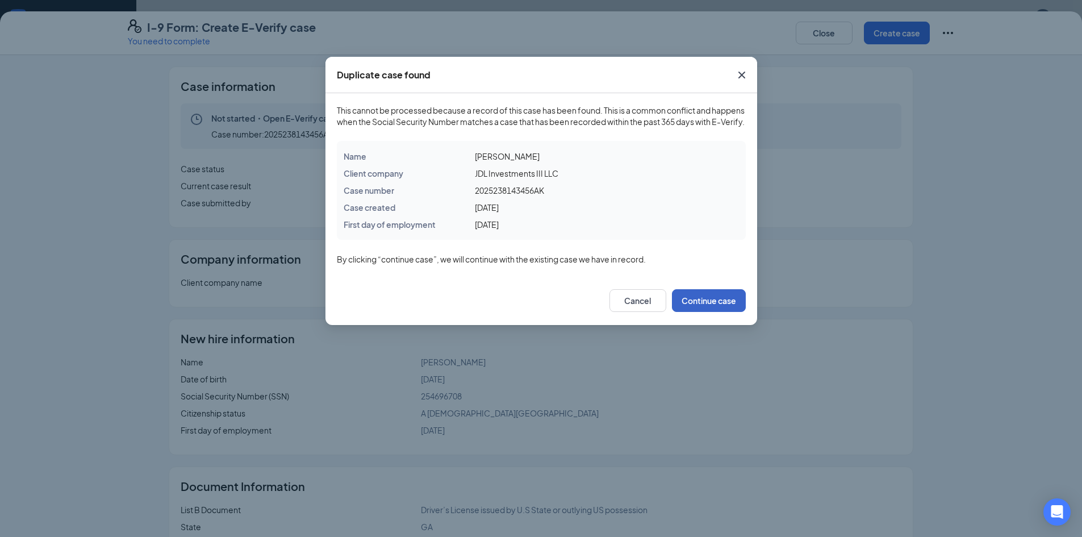
click at [708, 308] on button "Continue case" at bounding box center [709, 300] width 74 height 23
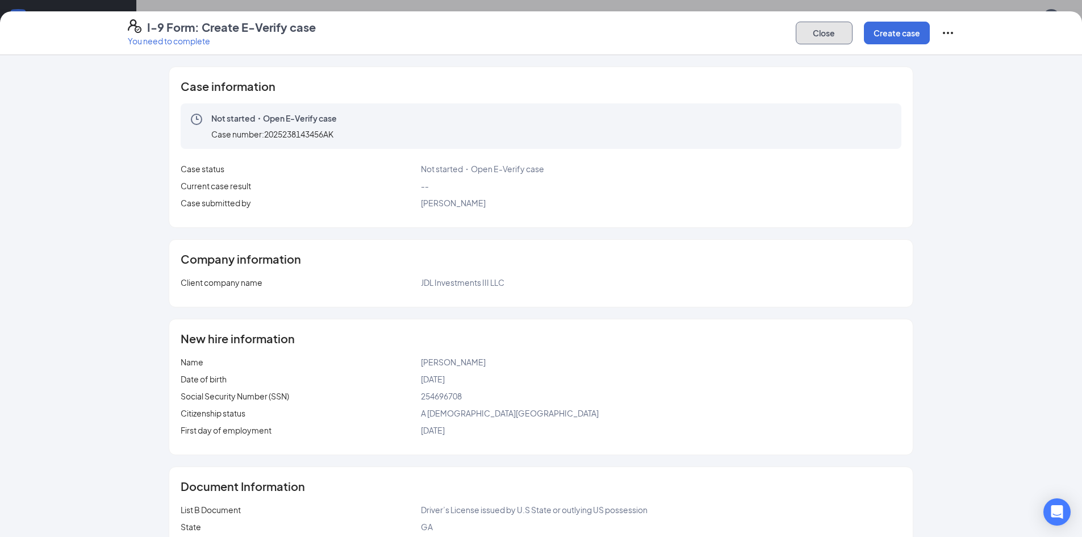
click at [812, 41] on button "Close" at bounding box center [824, 33] width 57 height 23
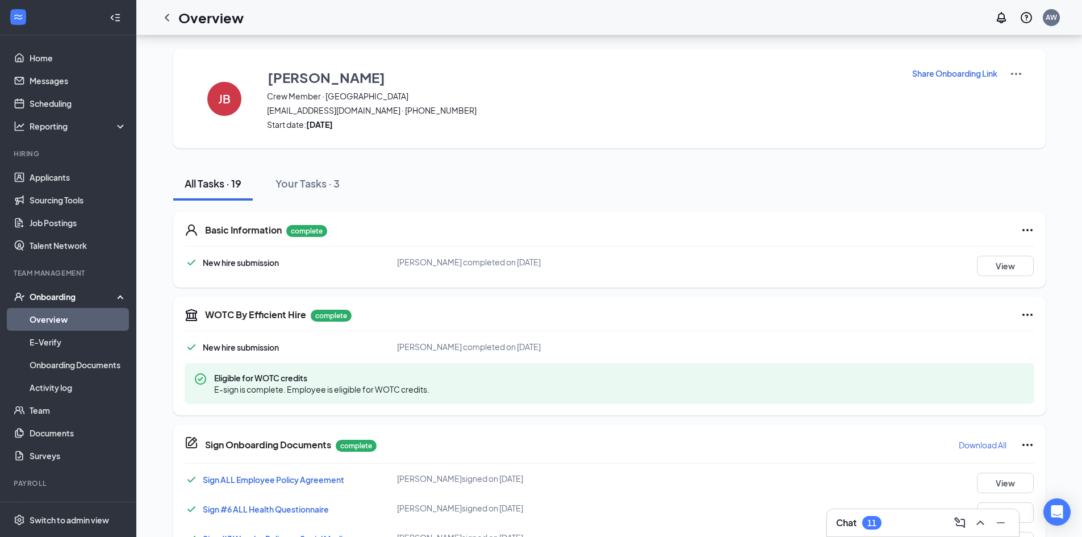
scroll to position [747, 0]
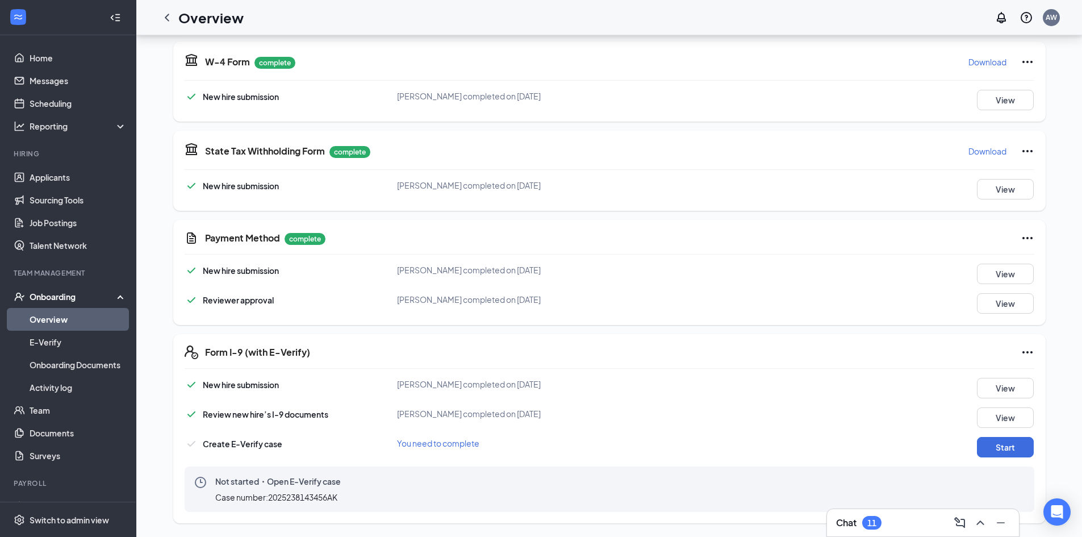
drag, startPoint x: 320, startPoint y: 481, endPoint x: 314, endPoint y: 486, distance: 7.7
click at [318, 483] on span "Not started・Open E-Verify case" at bounding box center [278, 481] width 126 height 11
click at [437, 504] on div "Not started・Open E-Verify case Case number: 2025238143456AK" at bounding box center [610, 488] width 850 height 45
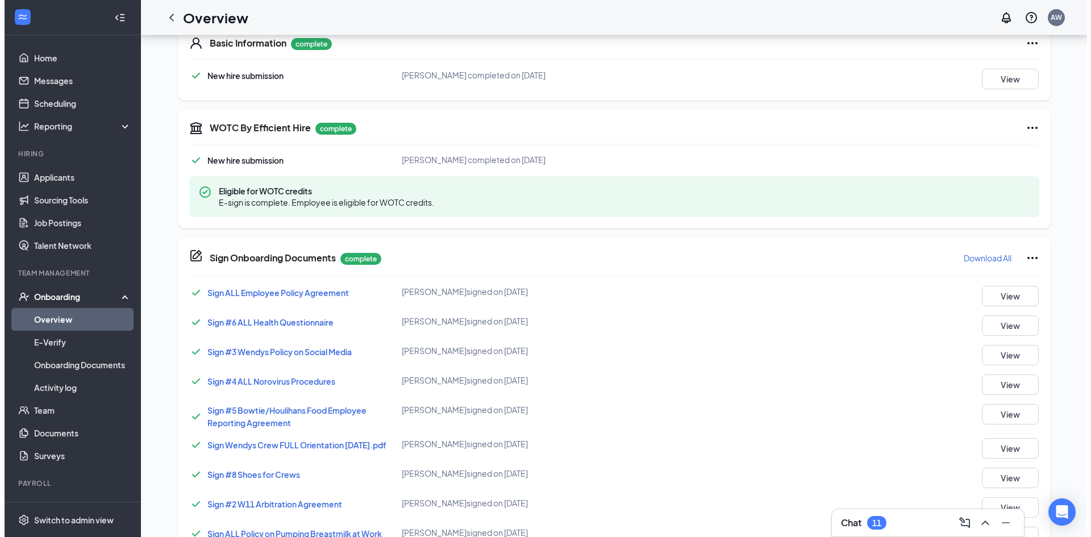
scroll to position [0, 0]
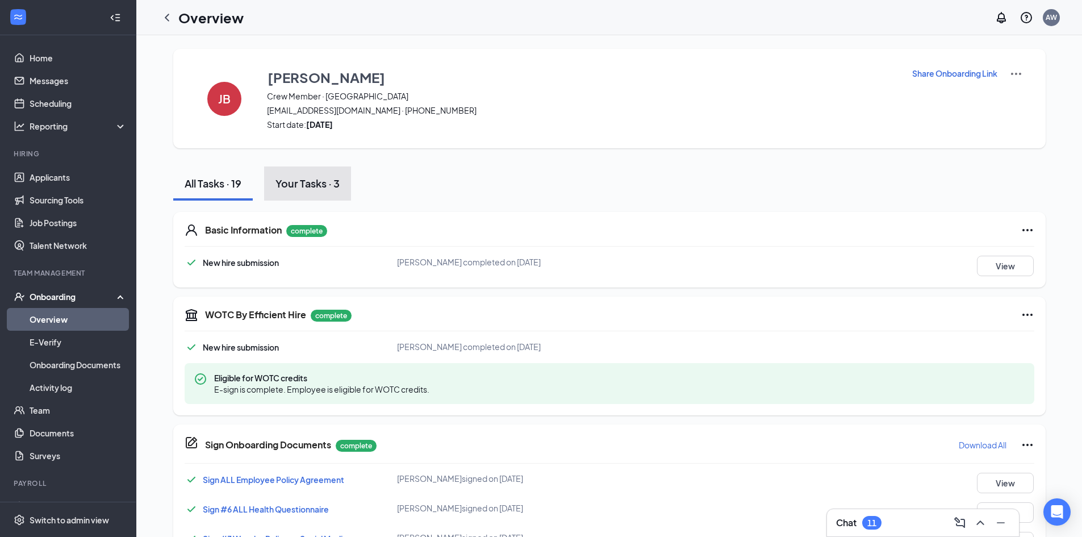
click at [319, 168] on button "Your Tasks · 3" at bounding box center [307, 183] width 87 height 34
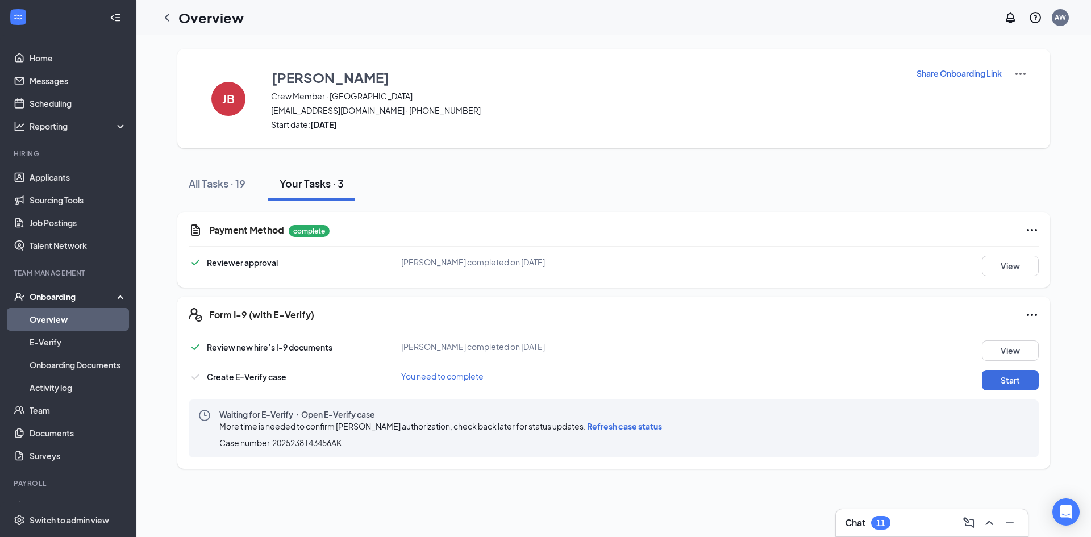
click at [603, 427] on span "Refresh case status" at bounding box center [624, 426] width 75 height 10
click at [606, 428] on span "Refresh case status" at bounding box center [624, 426] width 75 height 10
click at [628, 428] on span "Refresh case status" at bounding box center [624, 426] width 75 height 10
